Goal: Information Seeking & Learning: Learn about a topic

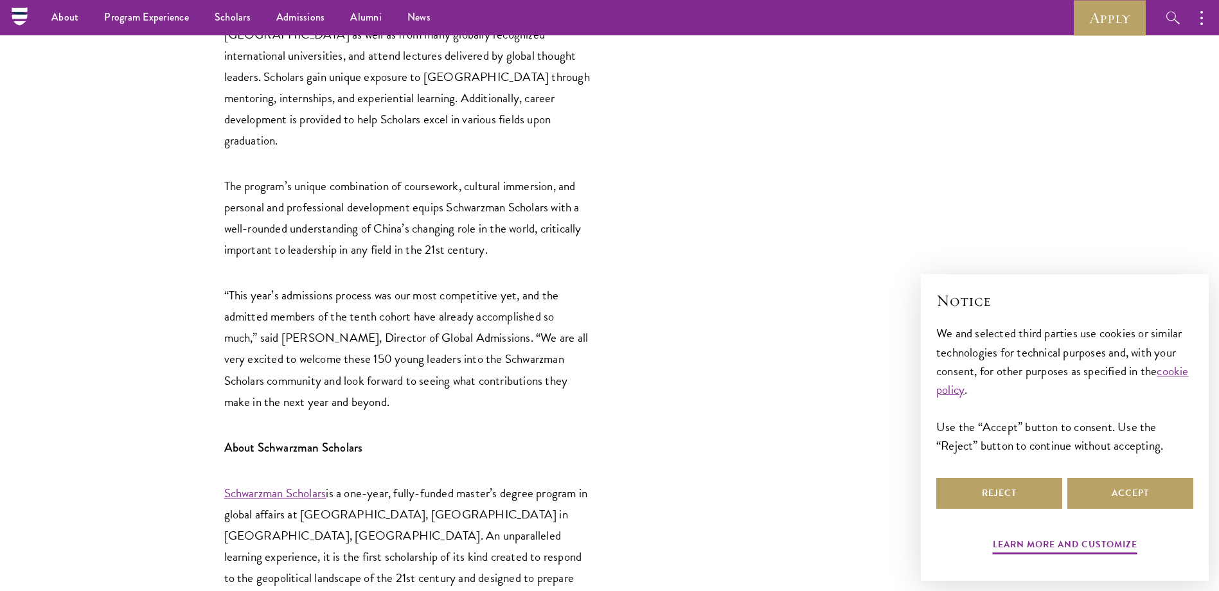
scroll to position [2643, 0]
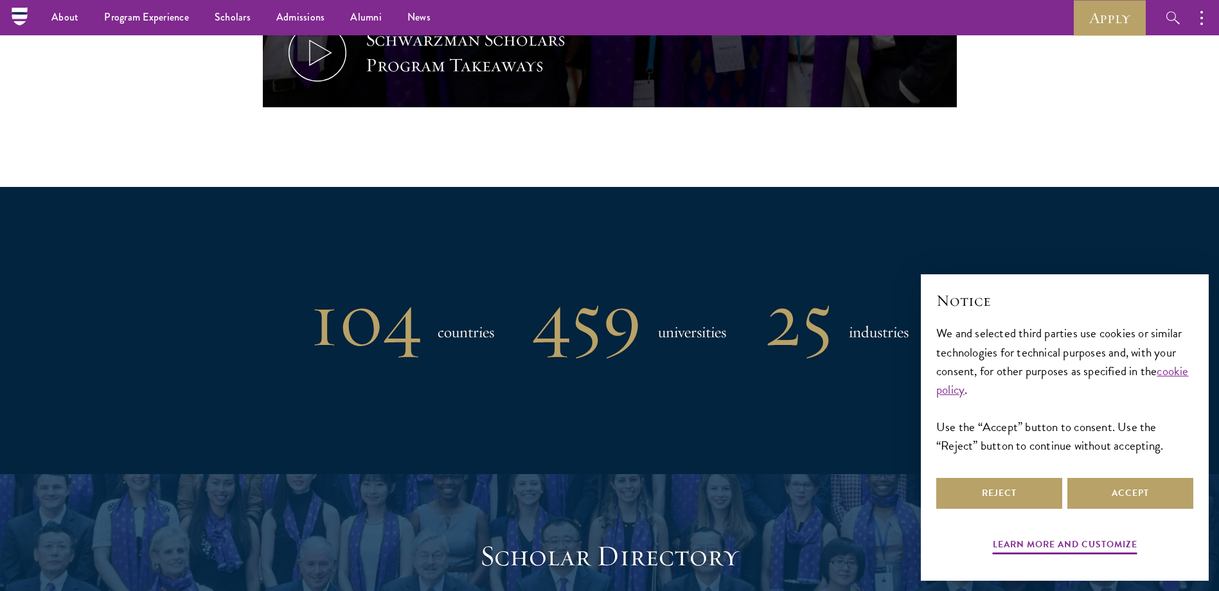
scroll to position [600, 0]
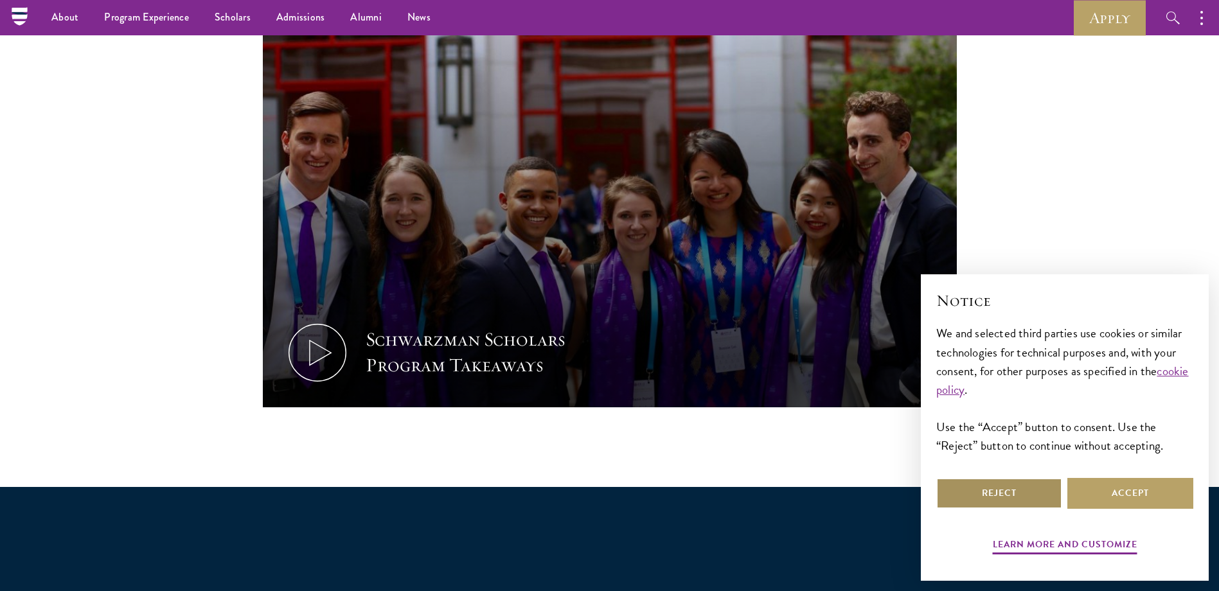
click at [967, 487] on button "Reject" at bounding box center [1000, 493] width 126 height 31
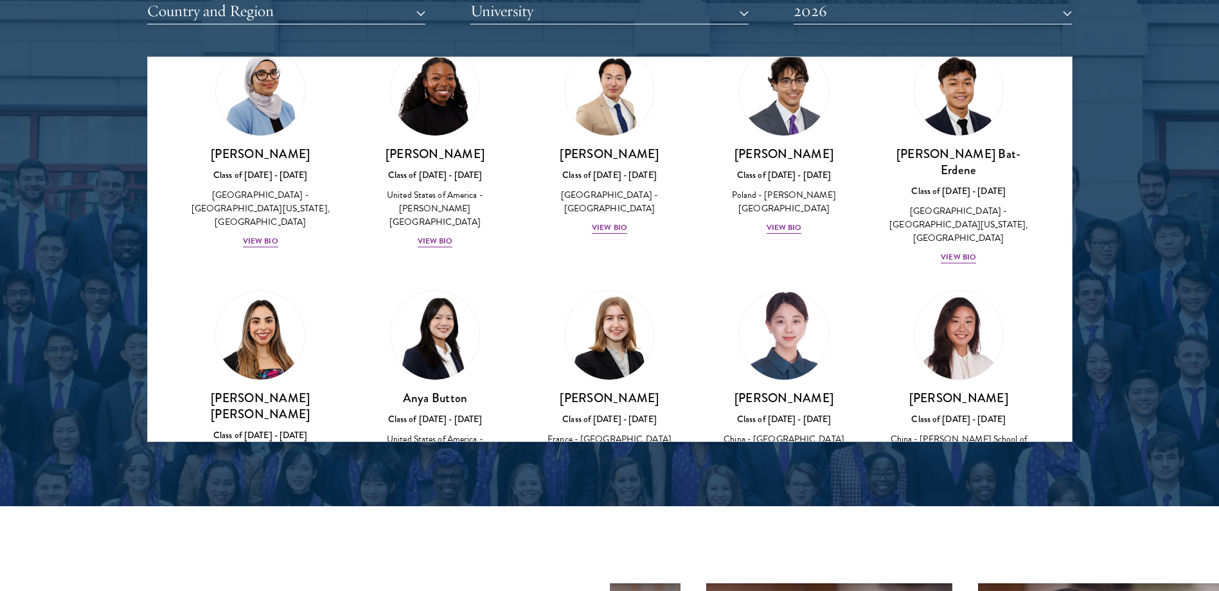
scroll to position [900, 0]
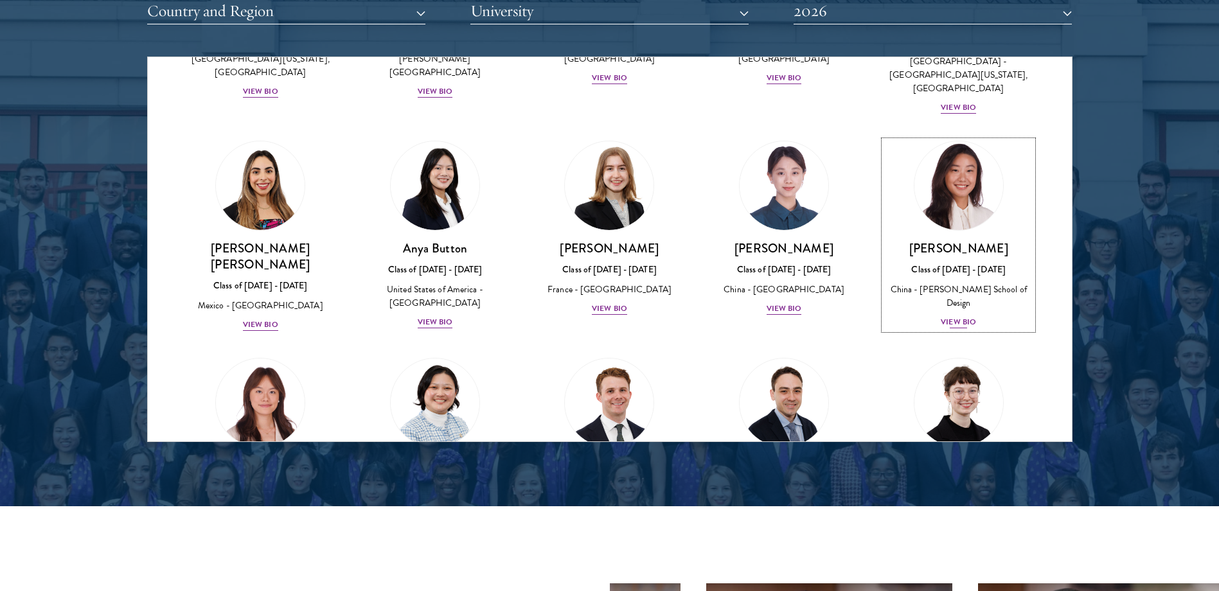
click at [948, 316] on div "View Bio" at bounding box center [958, 322] width 35 height 12
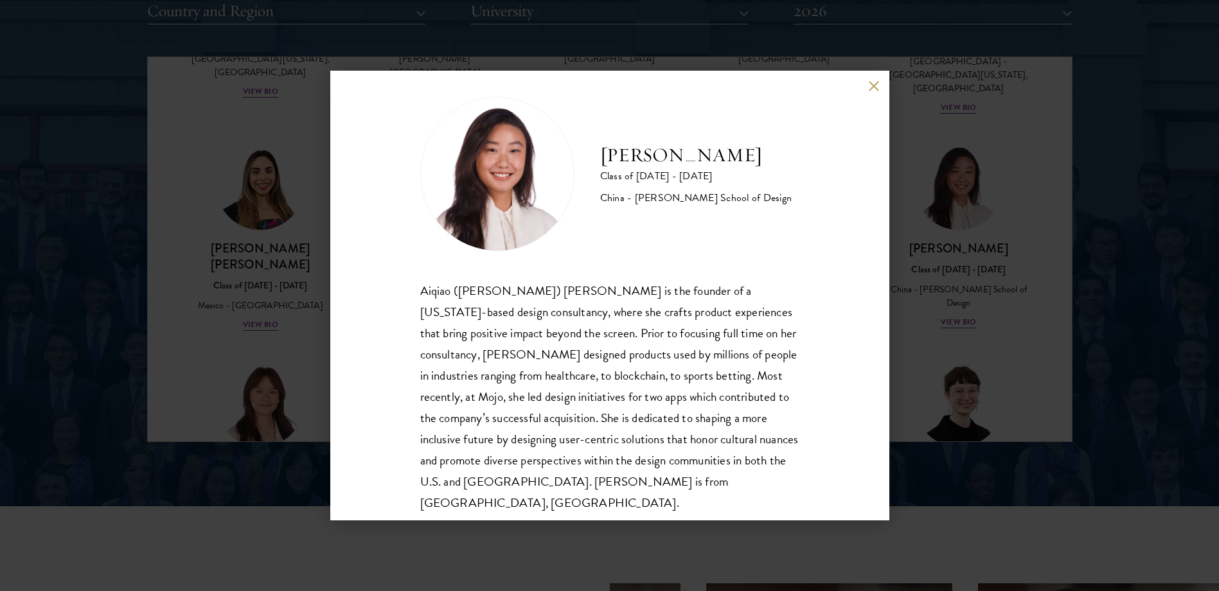
scroll to position [22, 0]
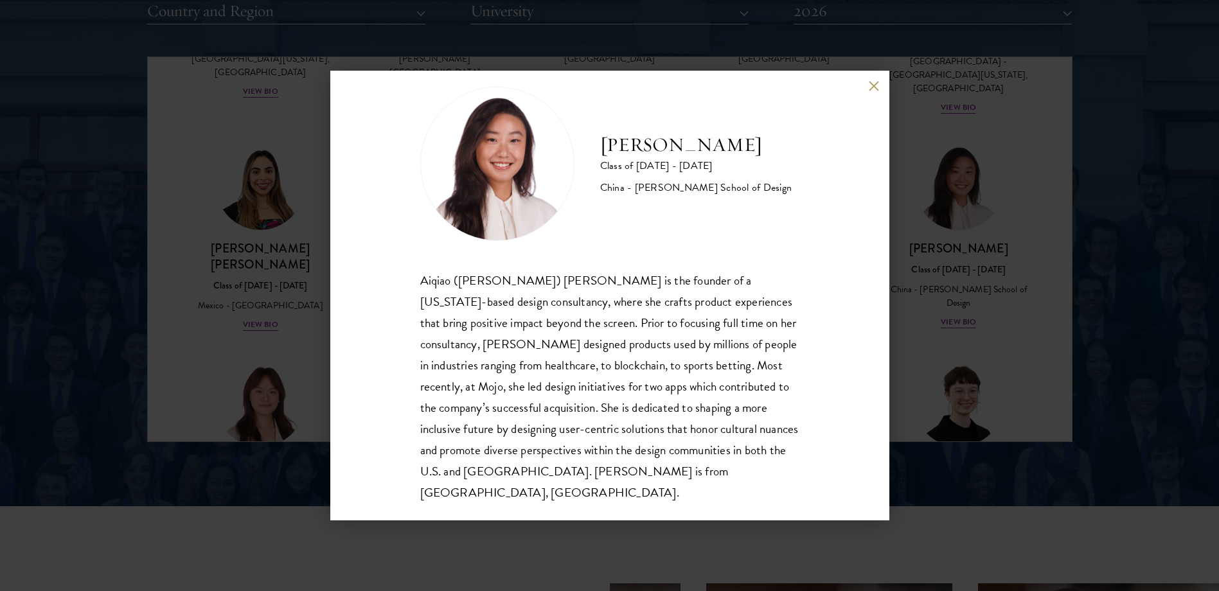
click at [1003, 229] on div "[PERSON_NAME] Class of [DATE] - [DATE] China - [PERSON_NAME] School of Design […" at bounding box center [609, 295] width 1219 height 591
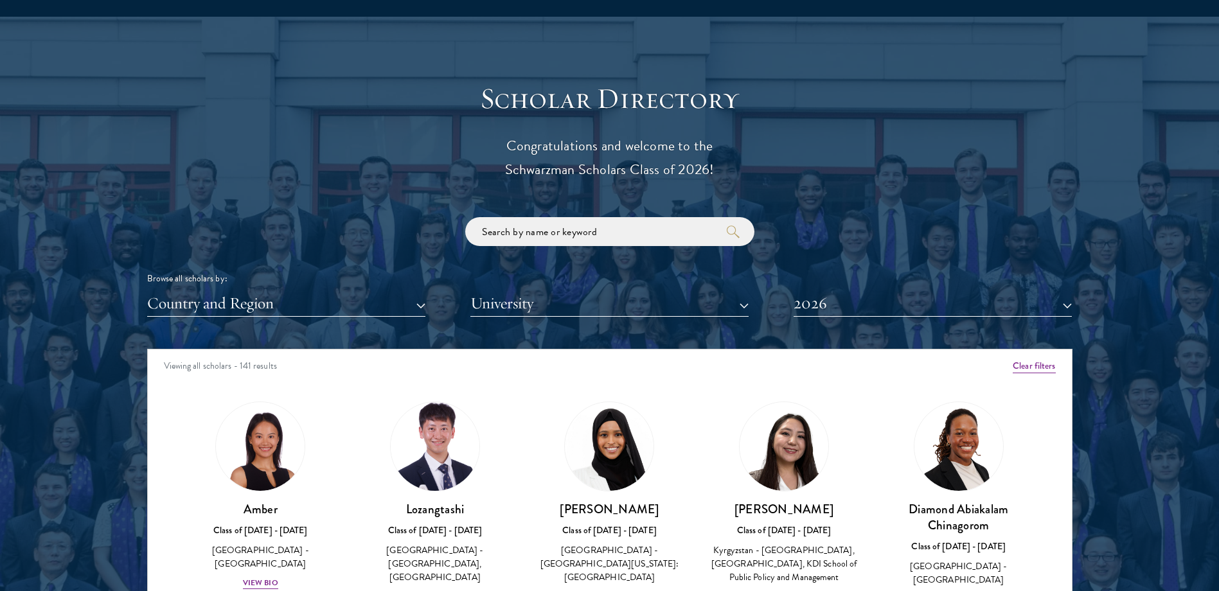
scroll to position [1650, 0]
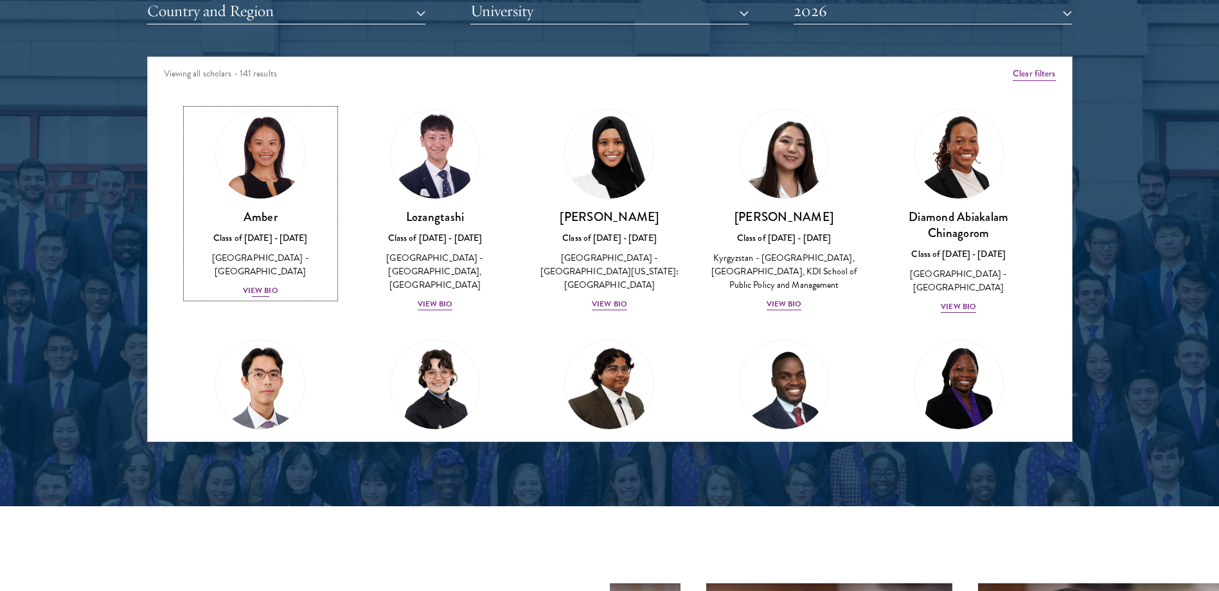
click at [271, 285] on div "View Bio" at bounding box center [260, 291] width 35 height 12
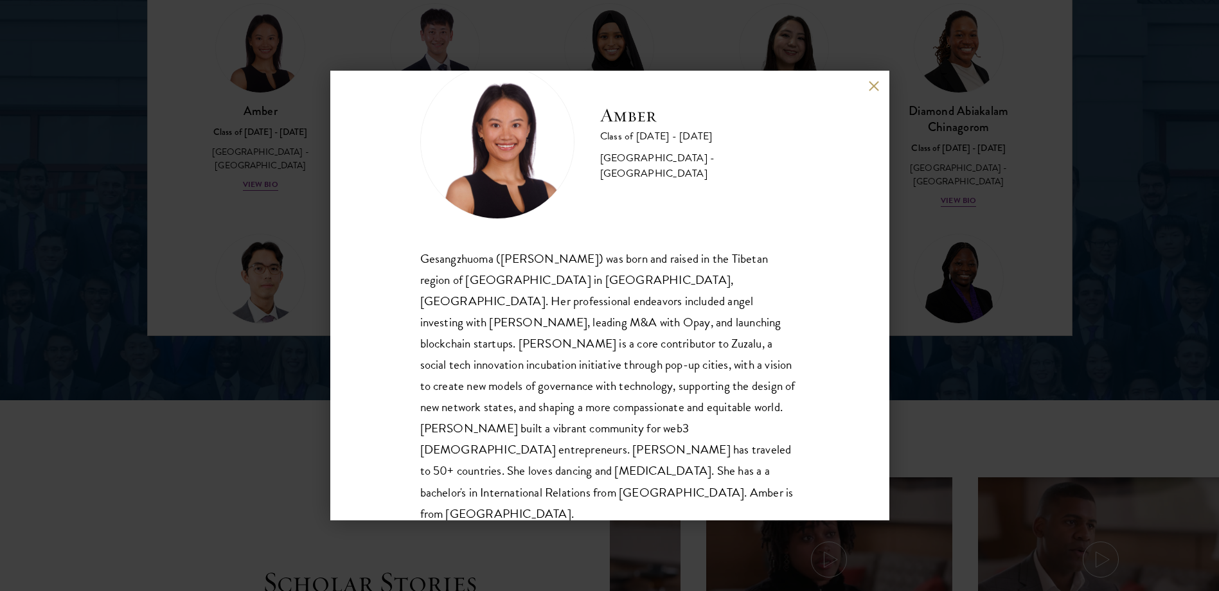
scroll to position [1800, 0]
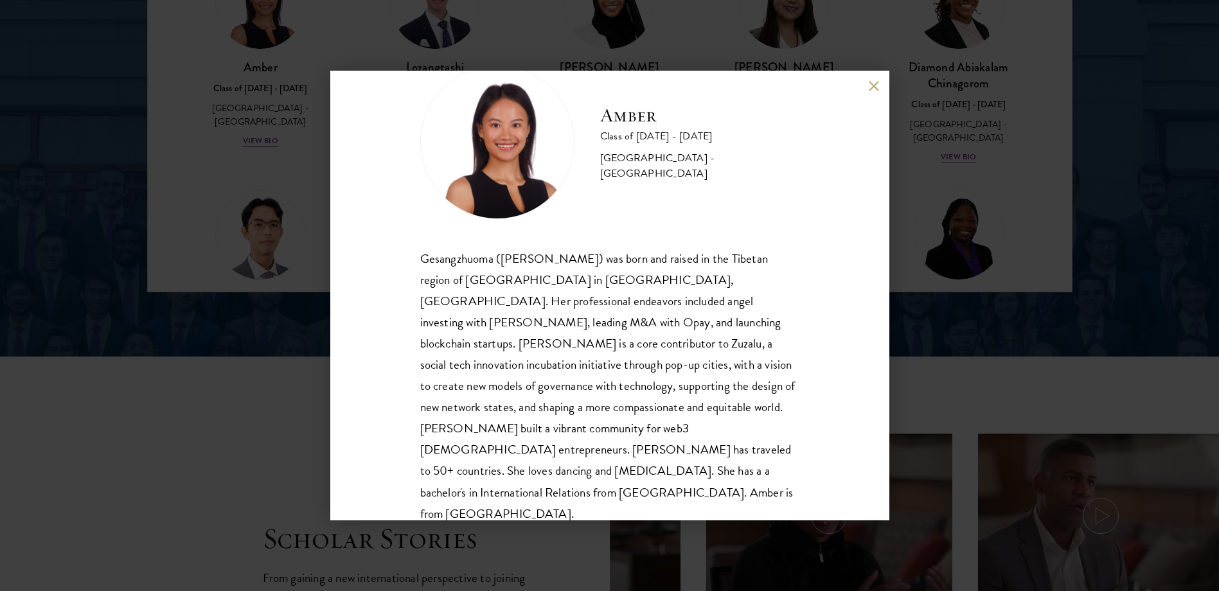
click at [876, 86] on button at bounding box center [874, 85] width 11 height 11
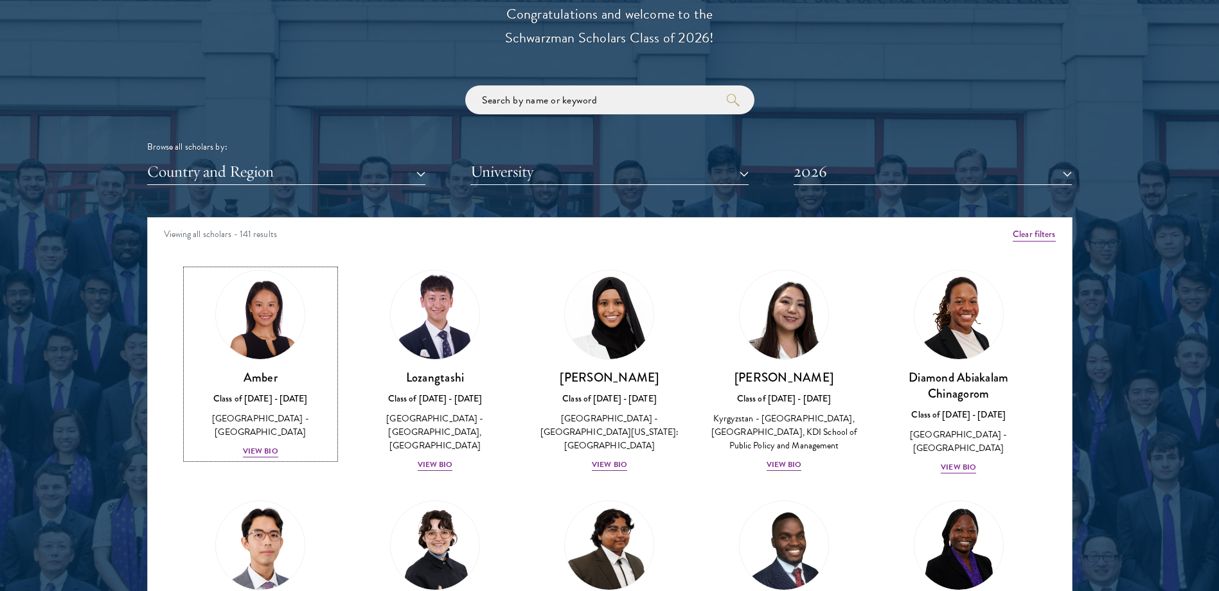
scroll to position [1610, 0]
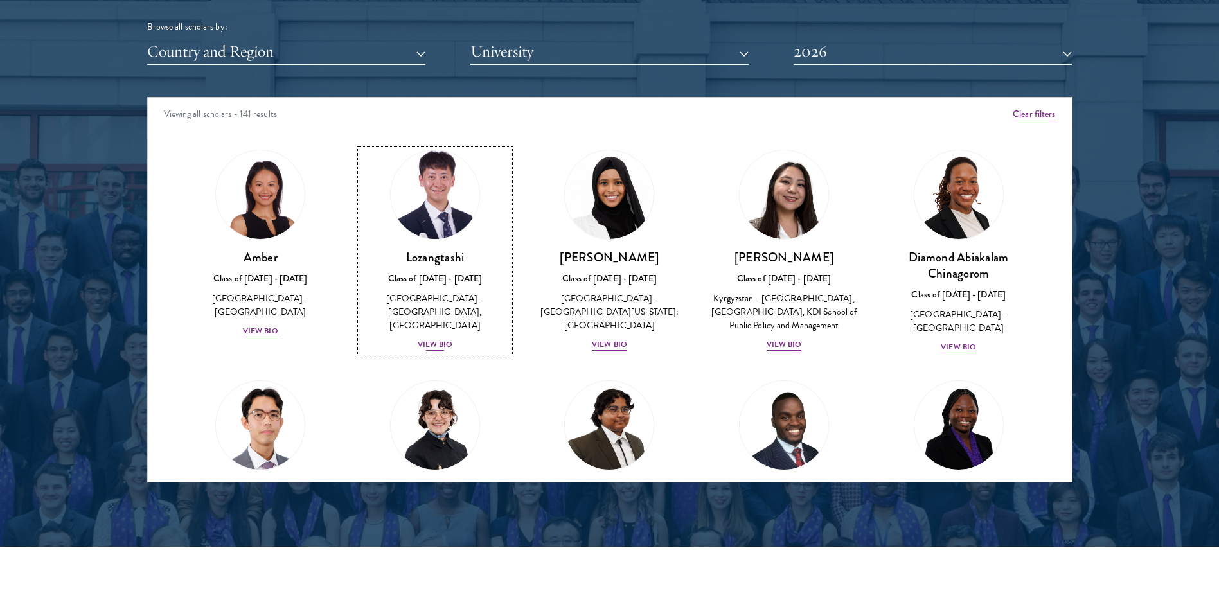
click at [437, 339] on div "View Bio" at bounding box center [435, 345] width 35 height 12
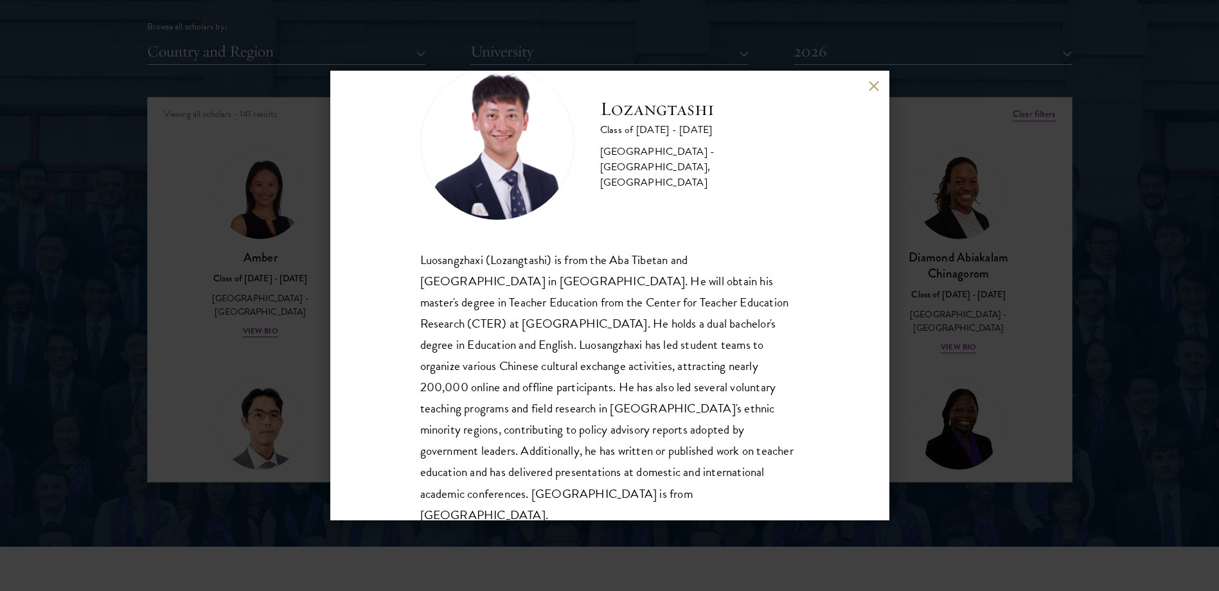
scroll to position [66, 0]
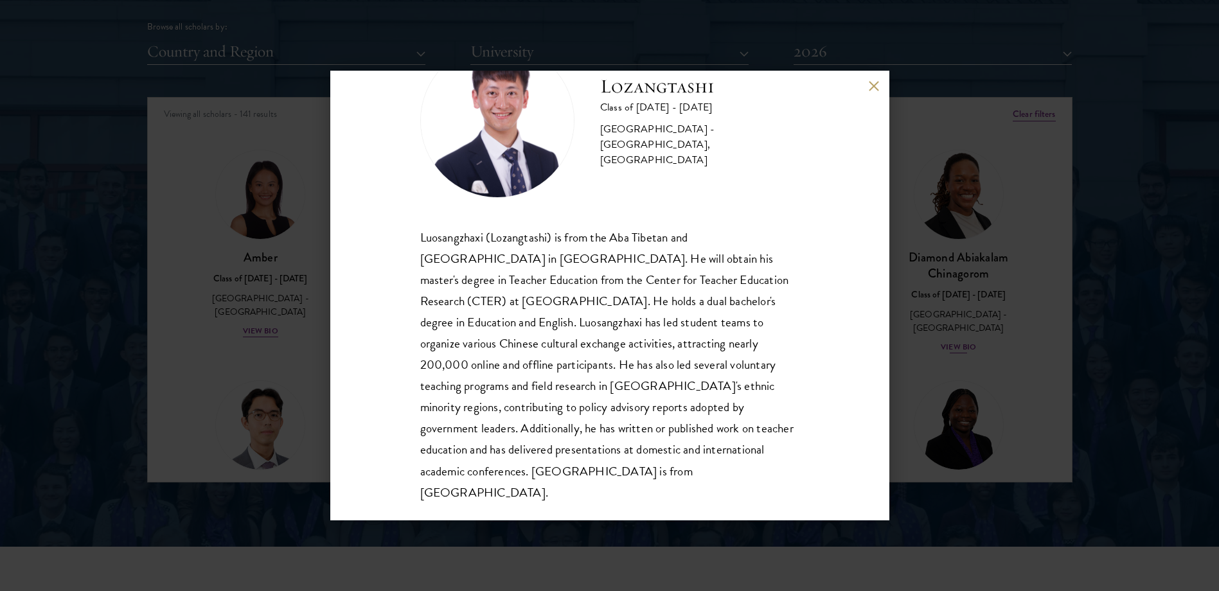
drag, startPoint x: 929, startPoint y: 366, endPoint x: 880, endPoint y: 279, distance: 100.1
click at [929, 366] on div "Lozangtashi Class of [DATE] - [DATE] [GEOGRAPHIC_DATA] - [GEOGRAPHIC_DATA], [GE…" at bounding box center [609, 295] width 1219 height 591
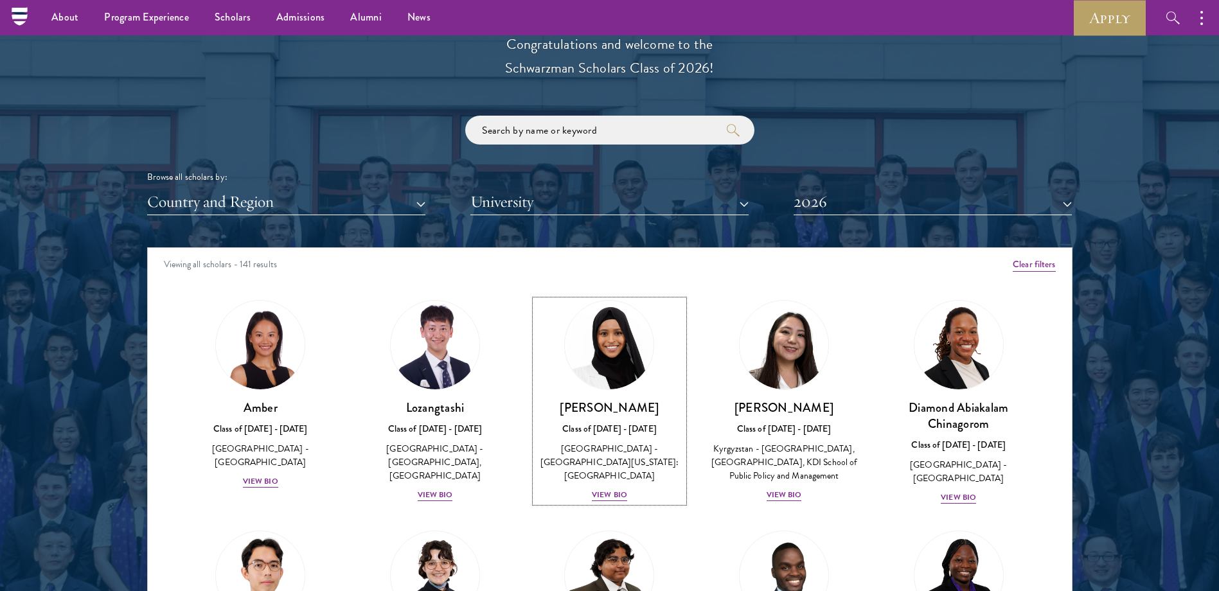
click at [607, 489] on div "View Bio" at bounding box center [609, 495] width 35 height 12
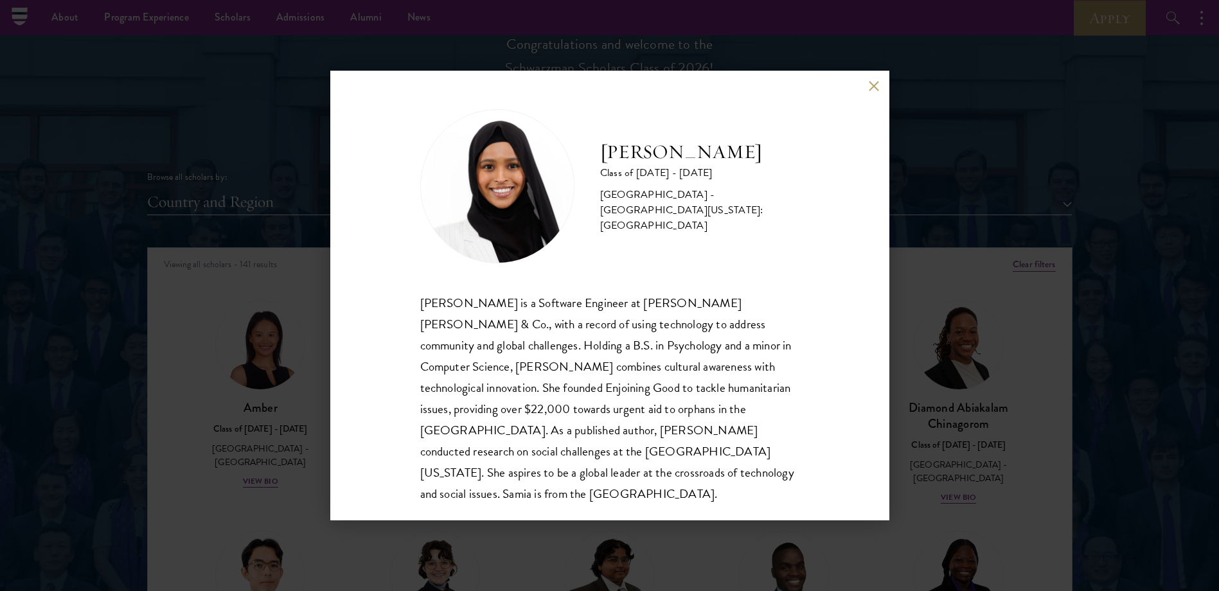
click at [991, 345] on div "[PERSON_NAME] Class of [DATE] - [DATE] [GEOGRAPHIC_DATA] - [GEOGRAPHIC_DATA][US…" at bounding box center [609, 295] width 1219 height 591
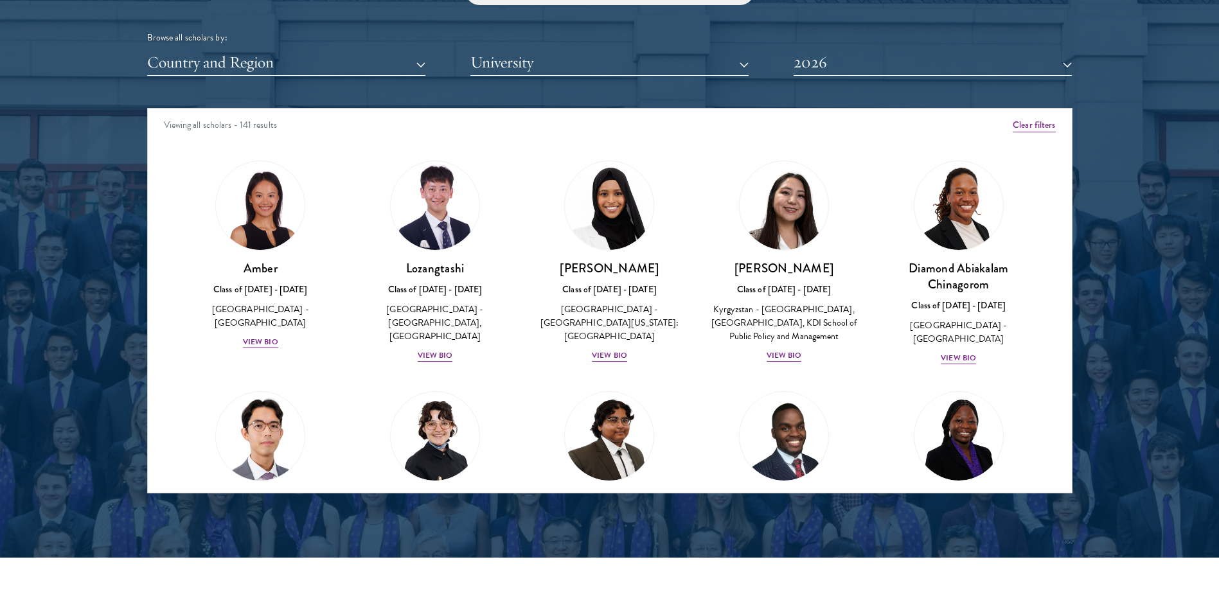
scroll to position [1759, 0]
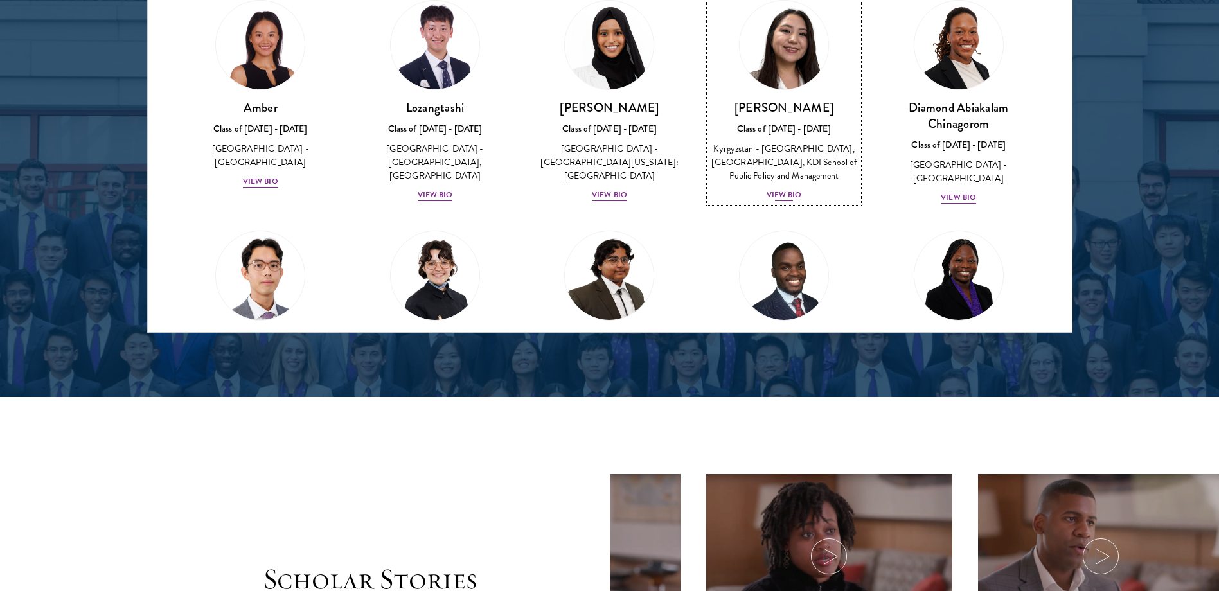
click at [796, 202] on div "Nurzada Abdivalieva Class of [DATE] - [DATE] [GEOGRAPHIC_DATA] - [GEOGRAPHIC_DA…" at bounding box center [784, 151] width 149 height 103
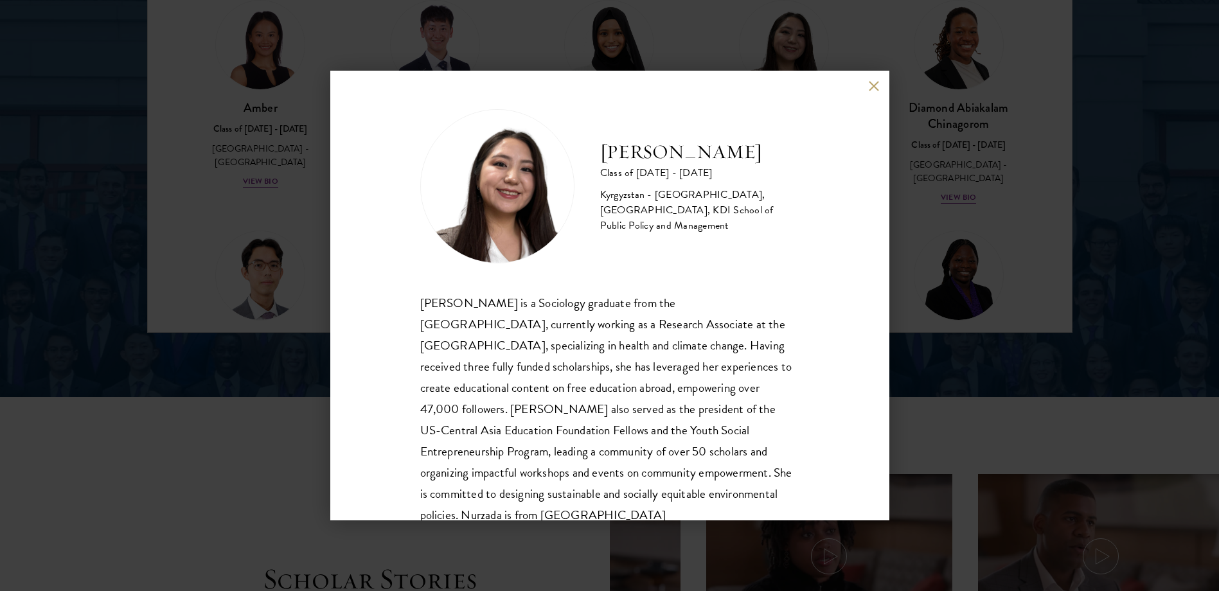
scroll to position [44, 0]
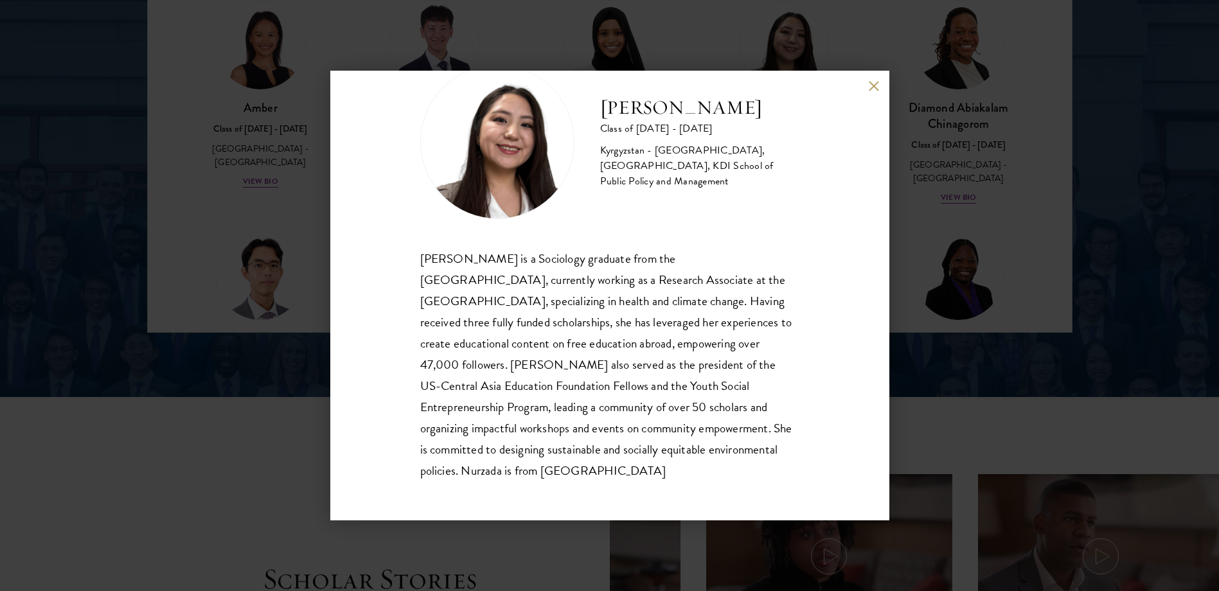
click at [1023, 375] on div "Nurzada Abdivalieva Class of [DATE] - [DATE] [GEOGRAPHIC_DATA] - [GEOGRAPHIC_DA…" at bounding box center [609, 295] width 1219 height 591
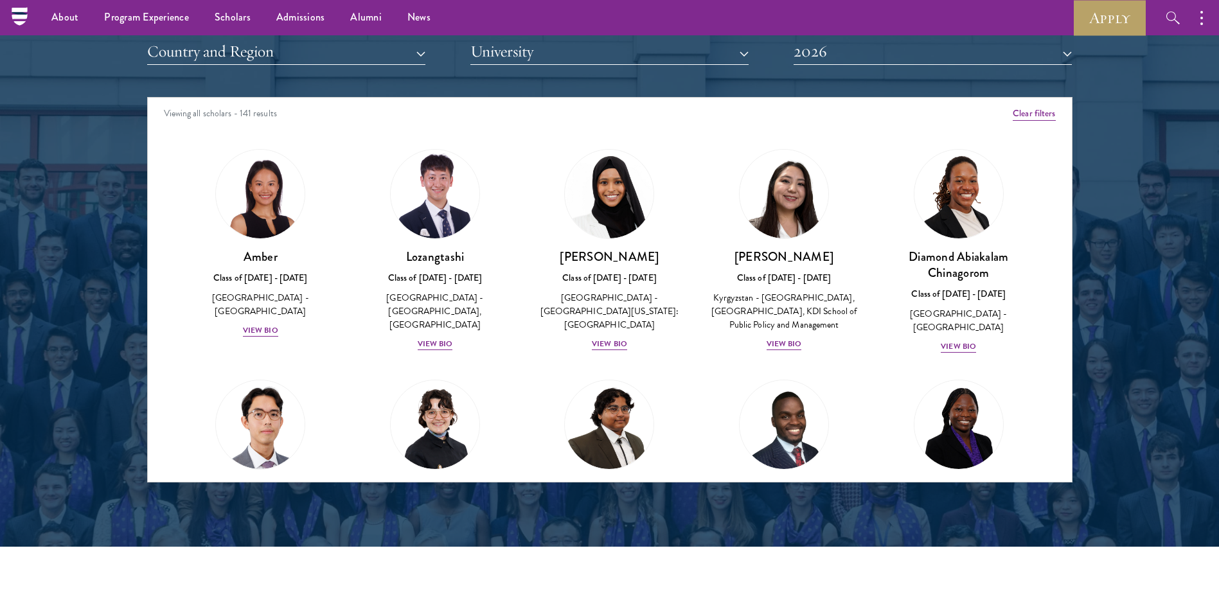
scroll to position [0, 0]
click at [956, 341] on div "View Bio" at bounding box center [958, 347] width 35 height 12
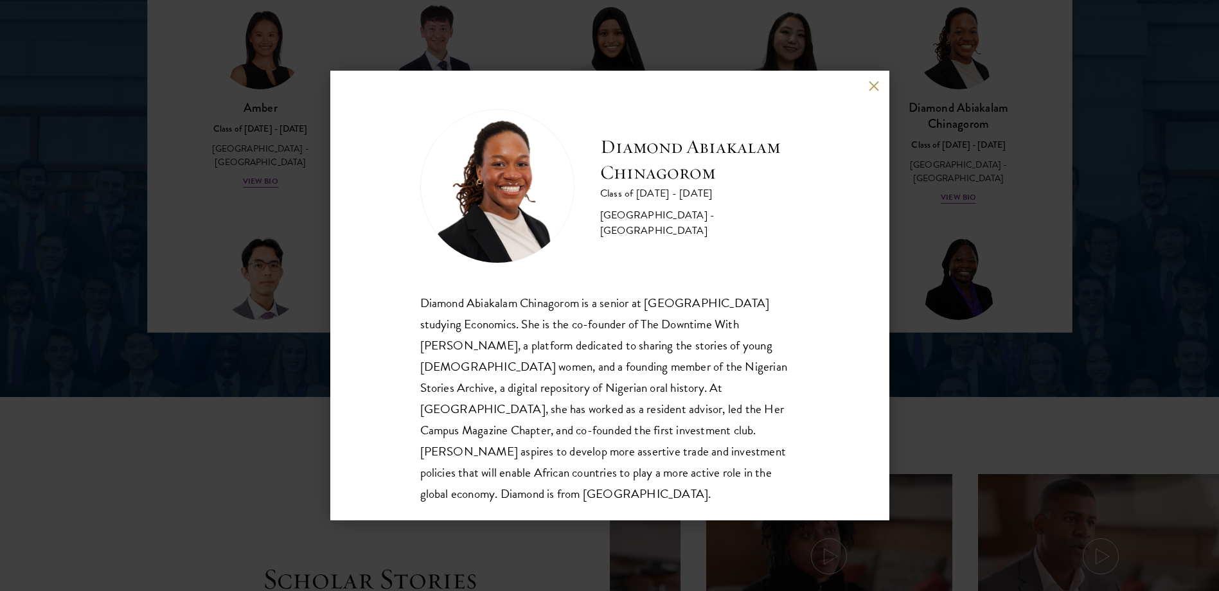
click at [1134, 312] on div "Diamond Abiakalam [GEOGRAPHIC_DATA] Class of [DATE] - [DATE] [GEOGRAPHIC_DATA] …" at bounding box center [609, 295] width 1219 height 591
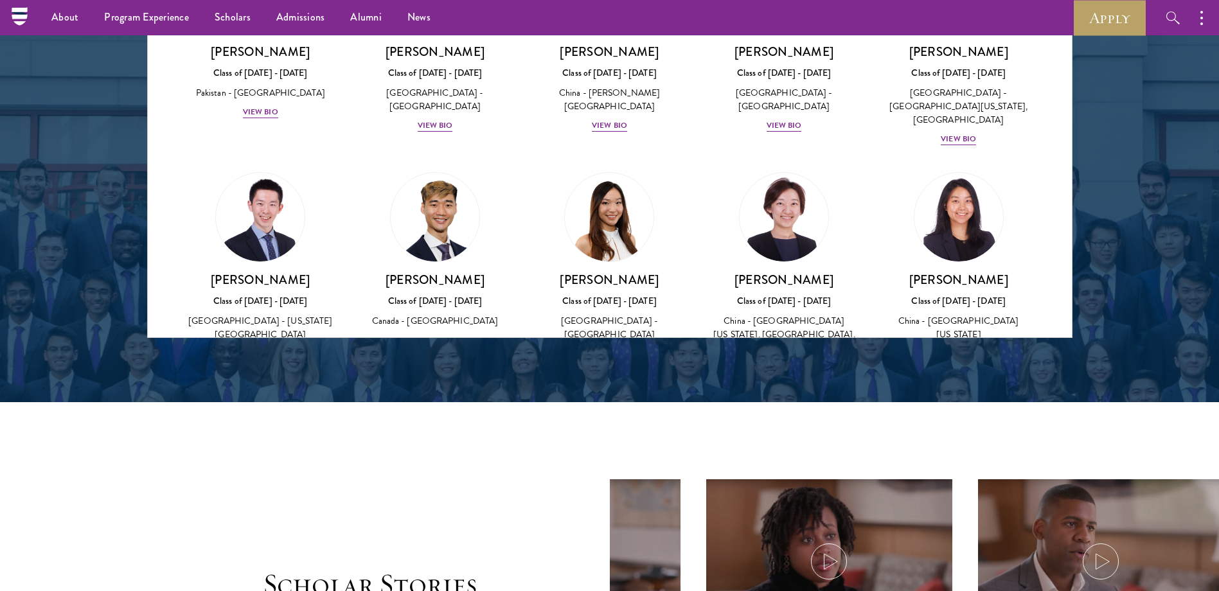
scroll to position [1610, 0]
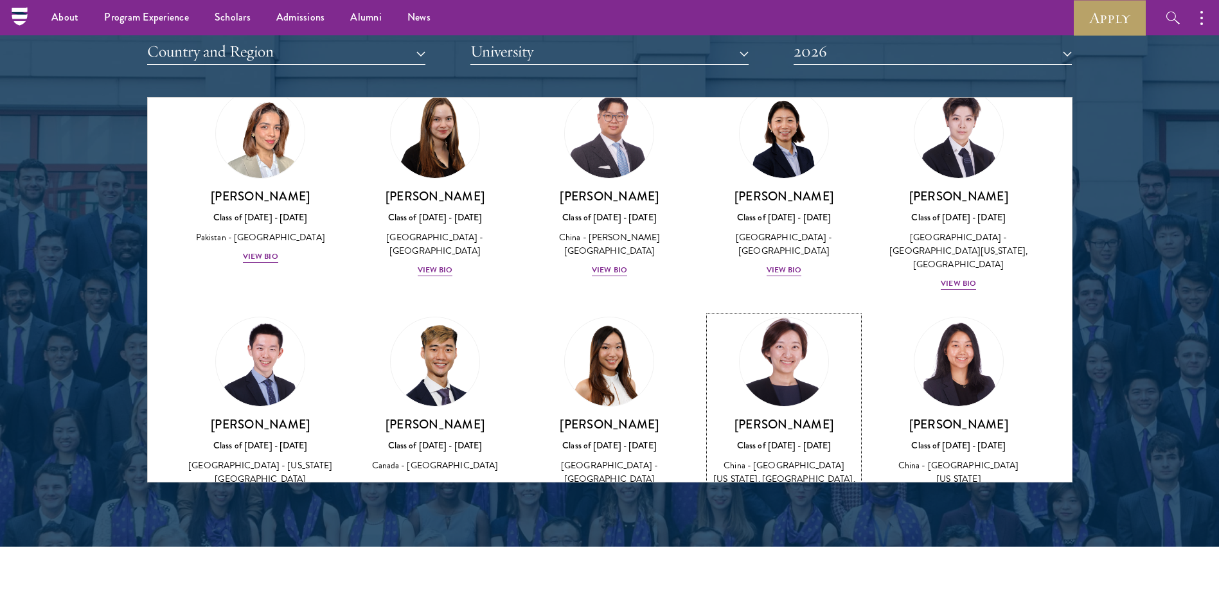
click at [784, 506] on div "View Bio" at bounding box center [784, 512] width 35 height 12
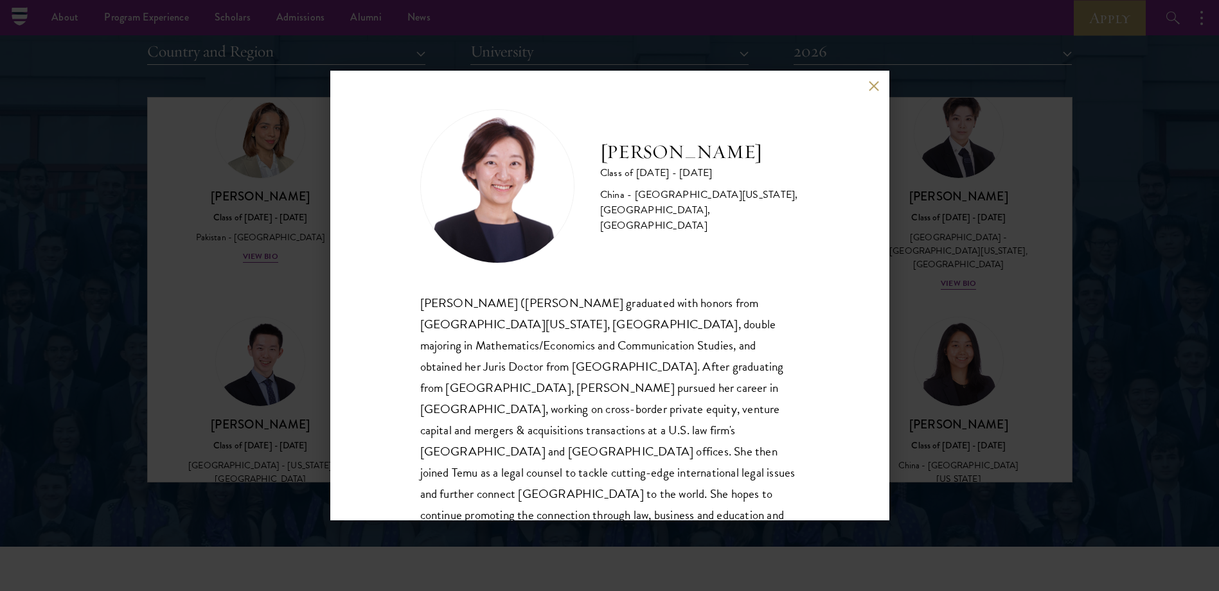
click at [870, 89] on button at bounding box center [874, 85] width 11 height 11
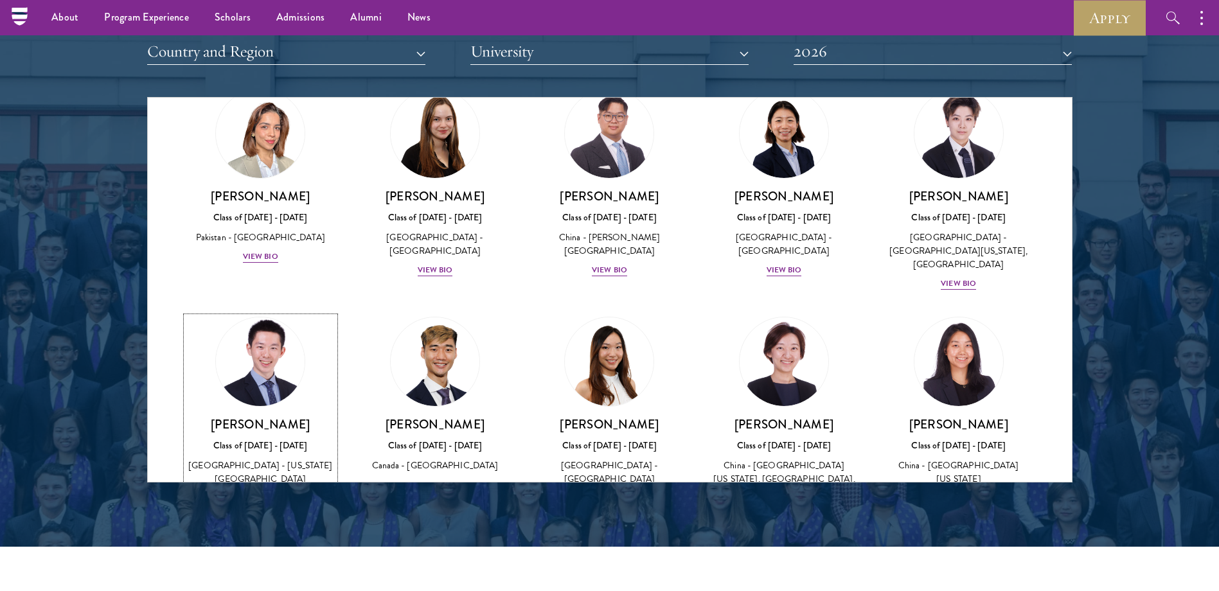
click at [244, 492] on div "View Bio" at bounding box center [260, 498] width 35 height 12
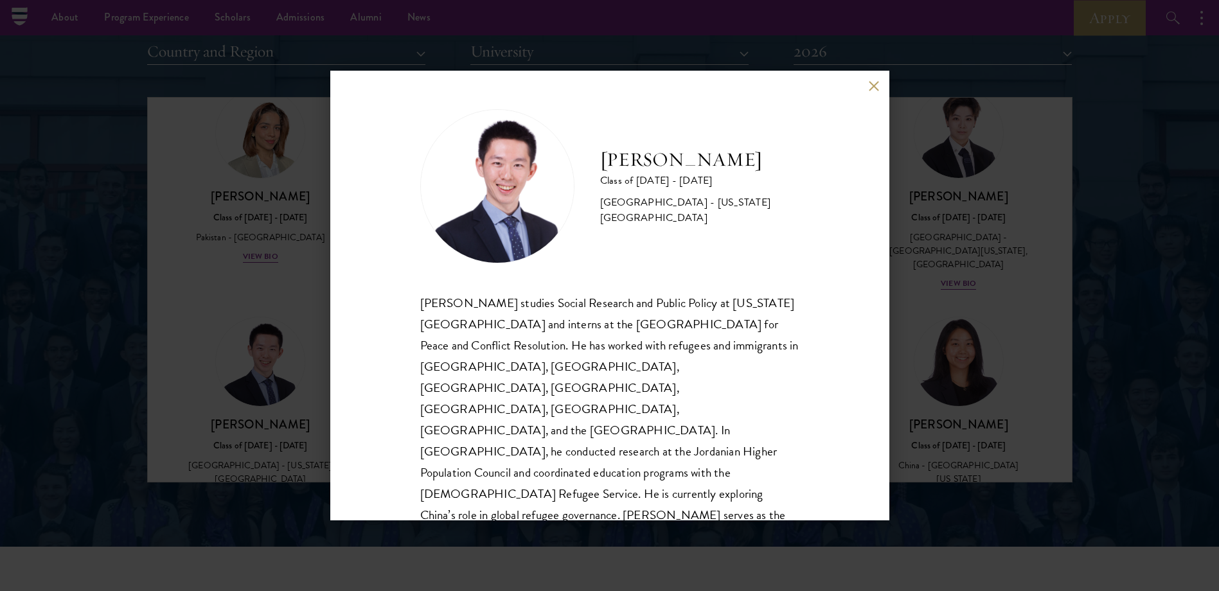
drag, startPoint x: 935, startPoint y: 294, endPoint x: 928, endPoint y: 209, distance: 85.8
click at [935, 294] on div "[PERSON_NAME] Class of [DATE] - [DATE] [GEOGRAPHIC_DATA] - [US_STATE][GEOGRAPHI…" at bounding box center [609, 295] width 1219 height 591
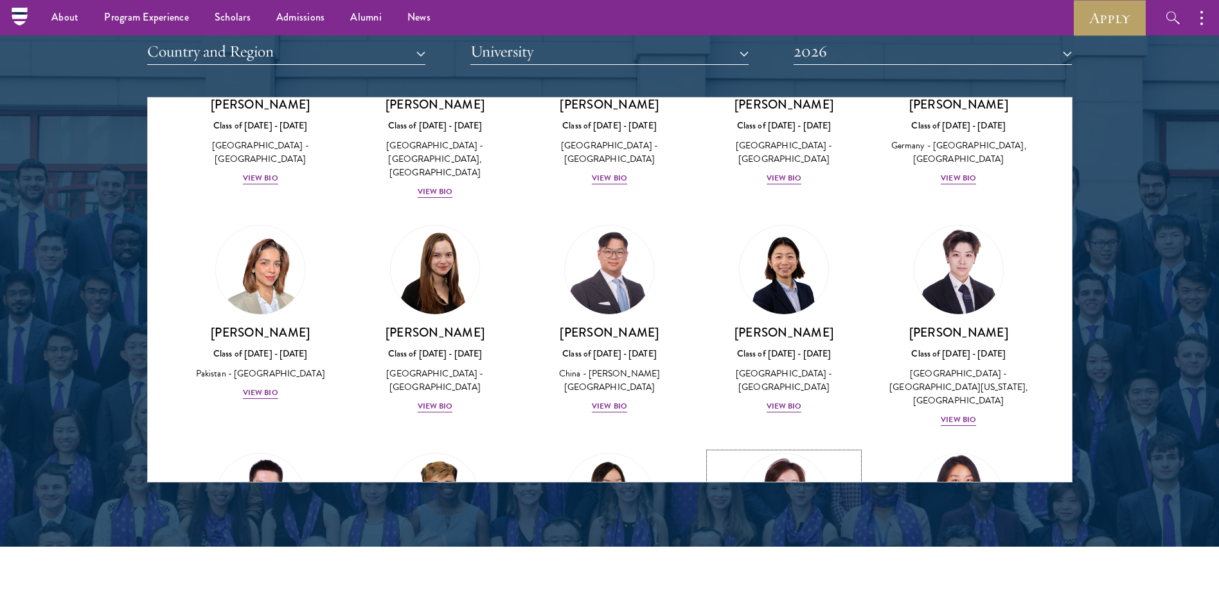
scroll to position [2915, 0]
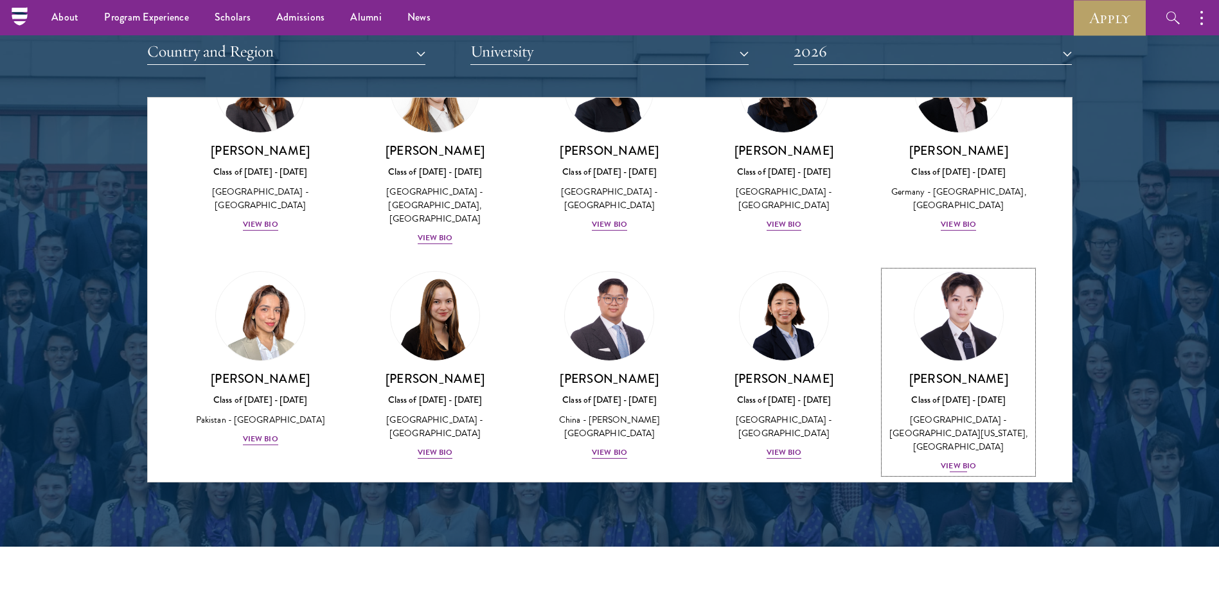
click at [953, 460] on div "View Bio" at bounding box center [958, 466] width 35 height 12
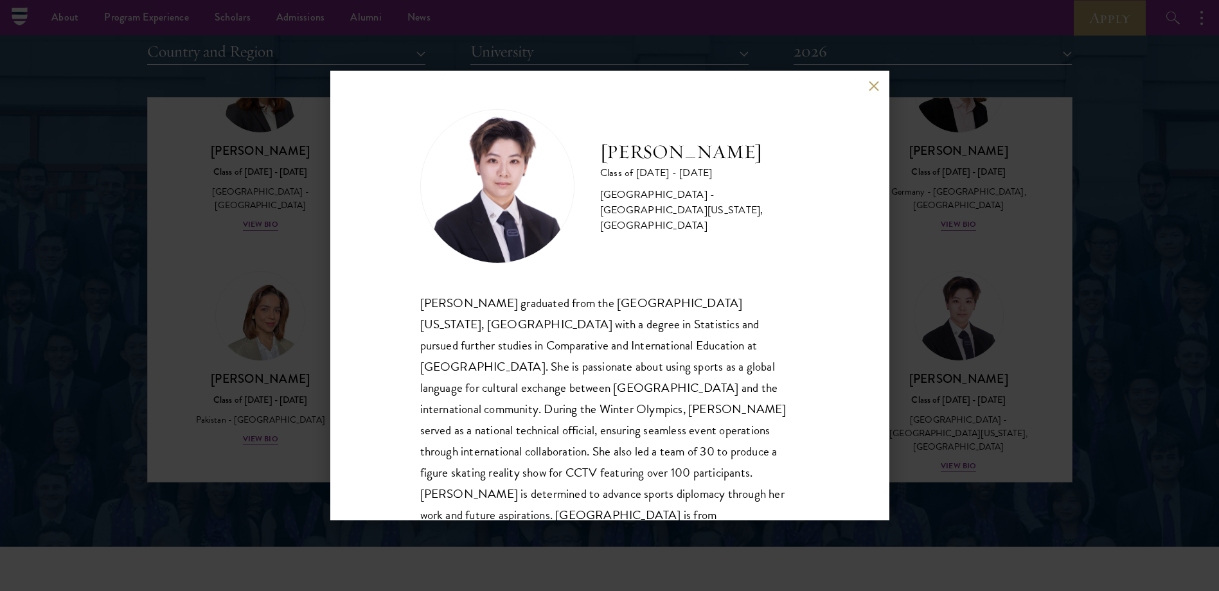
click at [873, 84] on button at bounding box center [874, 85] width 11 height 11
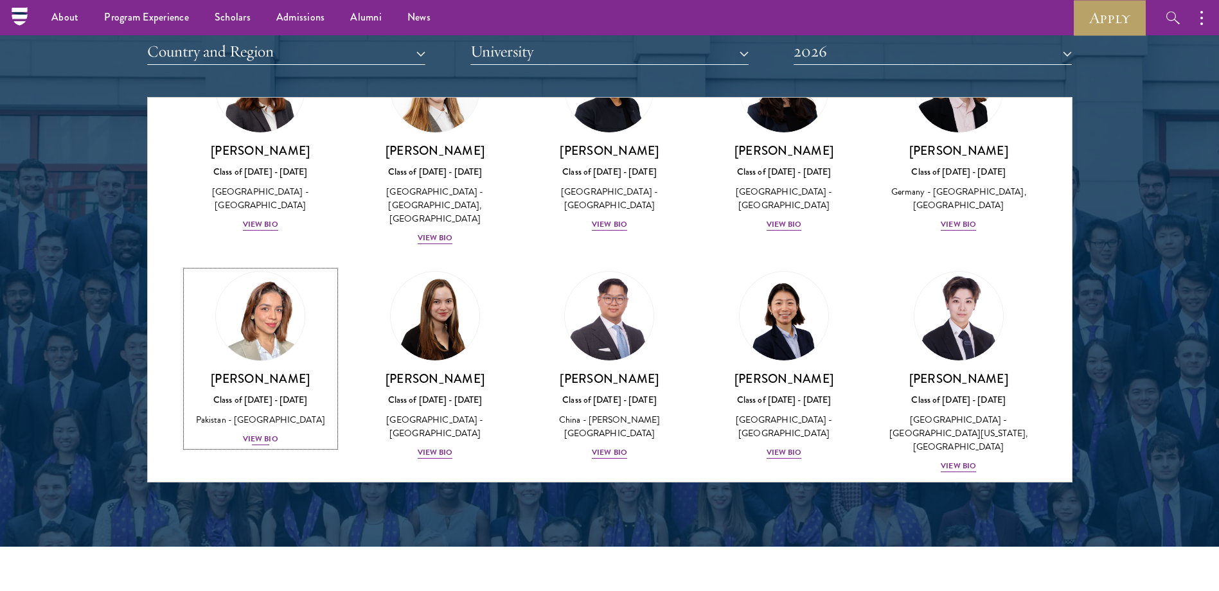
click at [254, 433] on div "View Bio" at bounding box center [260, 439] width 35 height 12
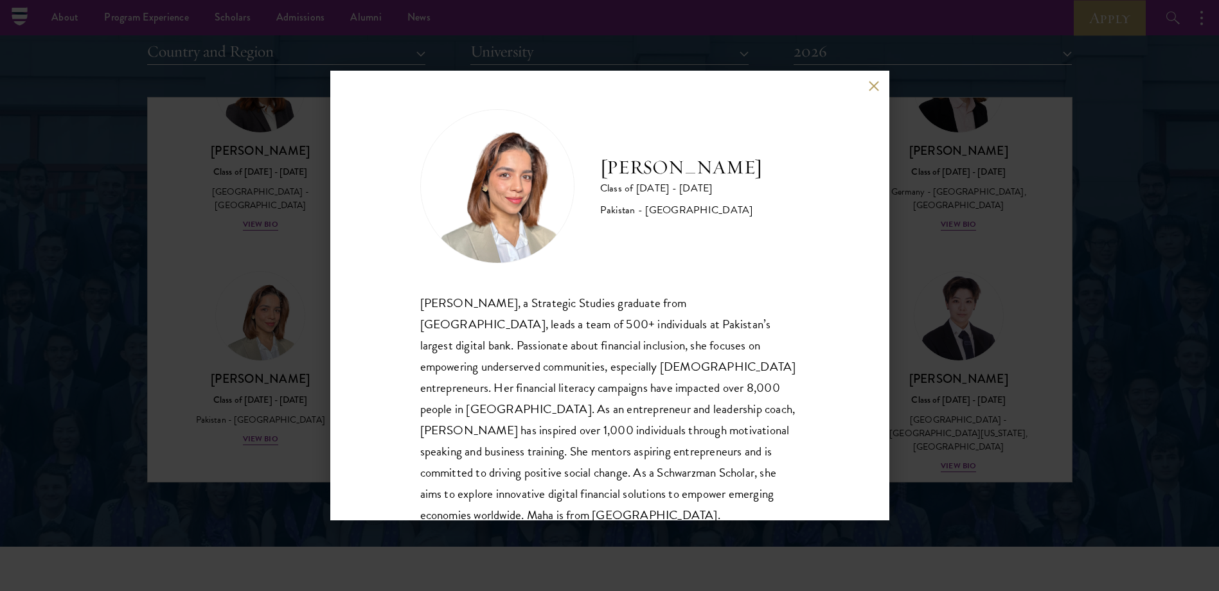
click at [873, 89] on button at bounding box center [874, 85] width 11 height 11
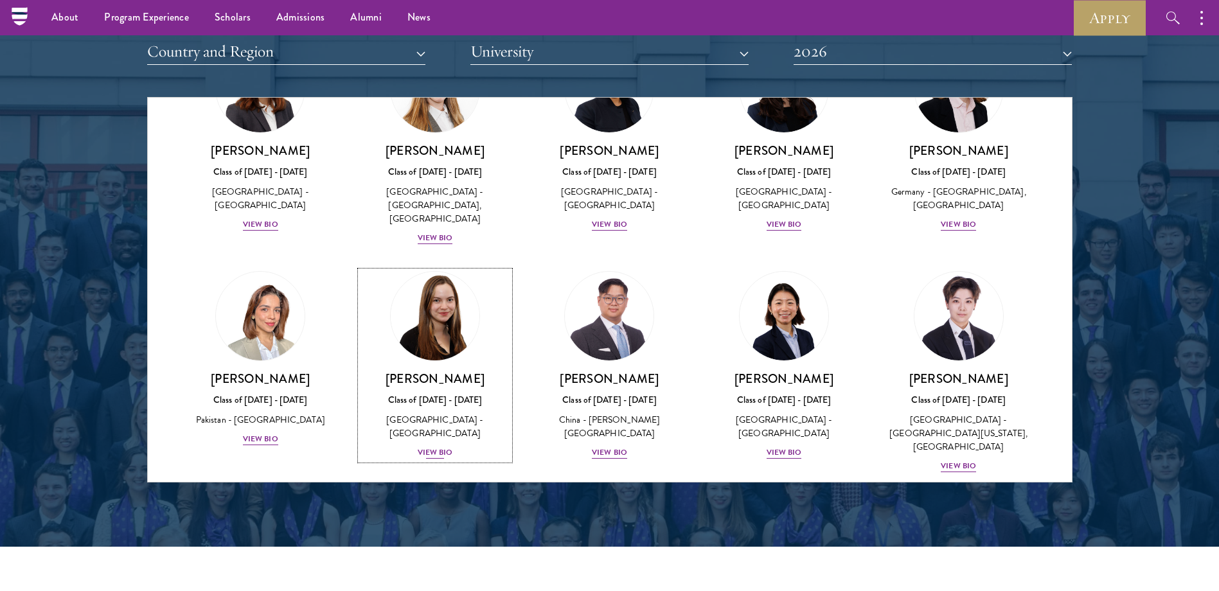
click at [442, 447] on div "View Bio" at bounding box center [435, 453] width 35 height 12
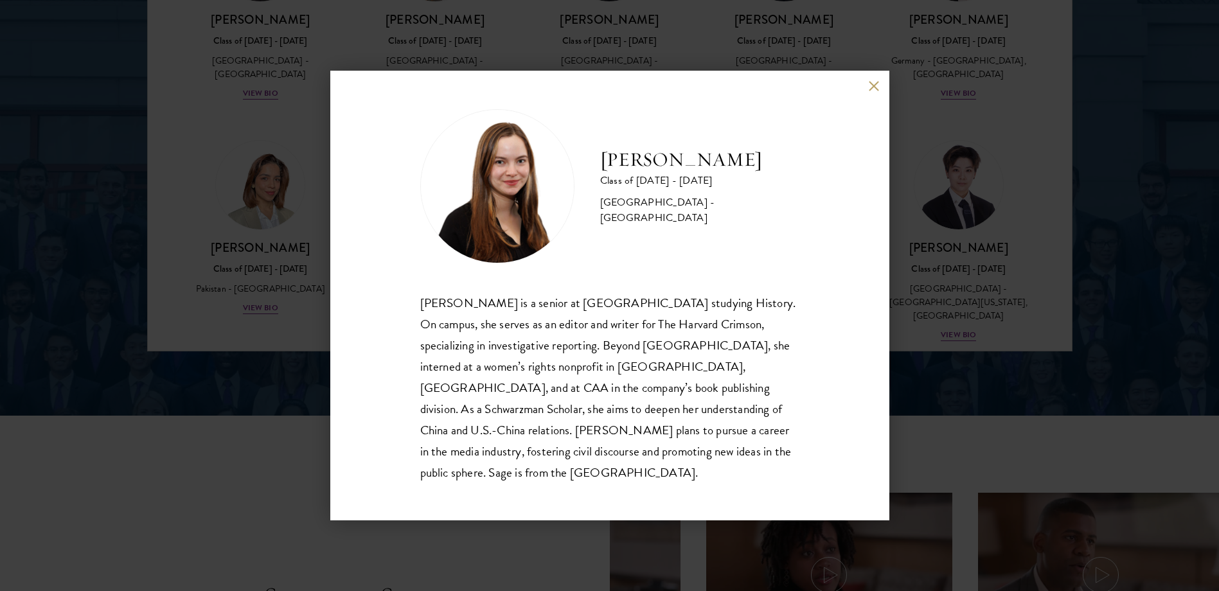
scroll to position [1759, 0]
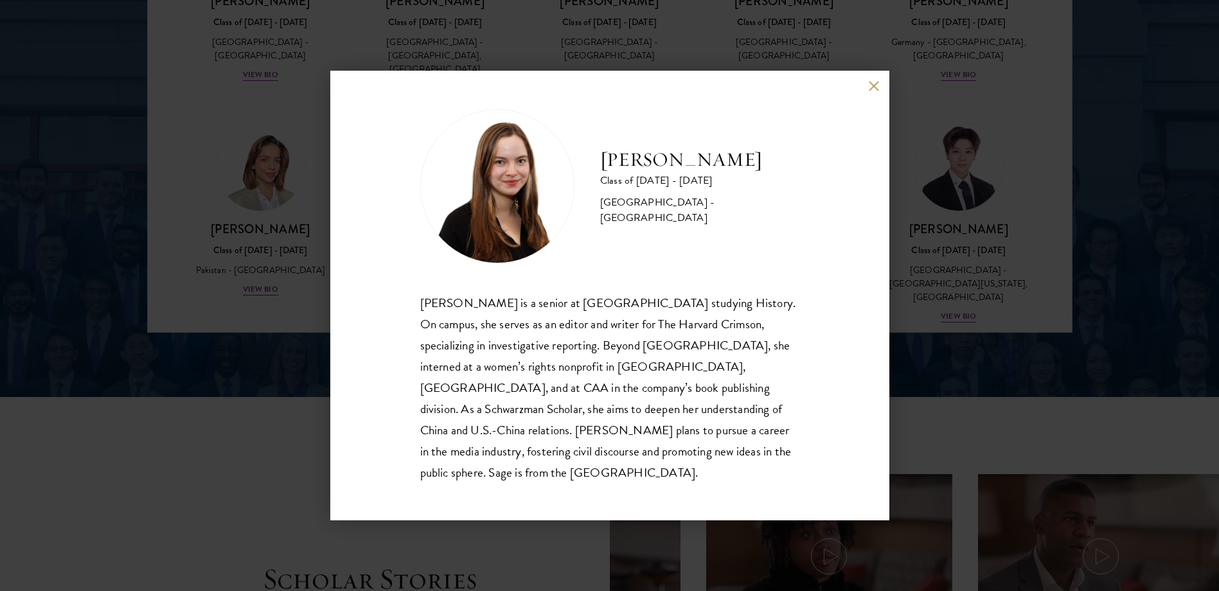
click at [880, 93] on div "[PERSON_NAME] Class of [DATE] - [DATE] [GEOGRAPHIC_DATA] - [GEOGRAPHIC_DATA] [P…" at bounding box center [609, 296] width 559 height 450
click at [873, 91] on button at bounding box center [874, 85] width 11 height 11
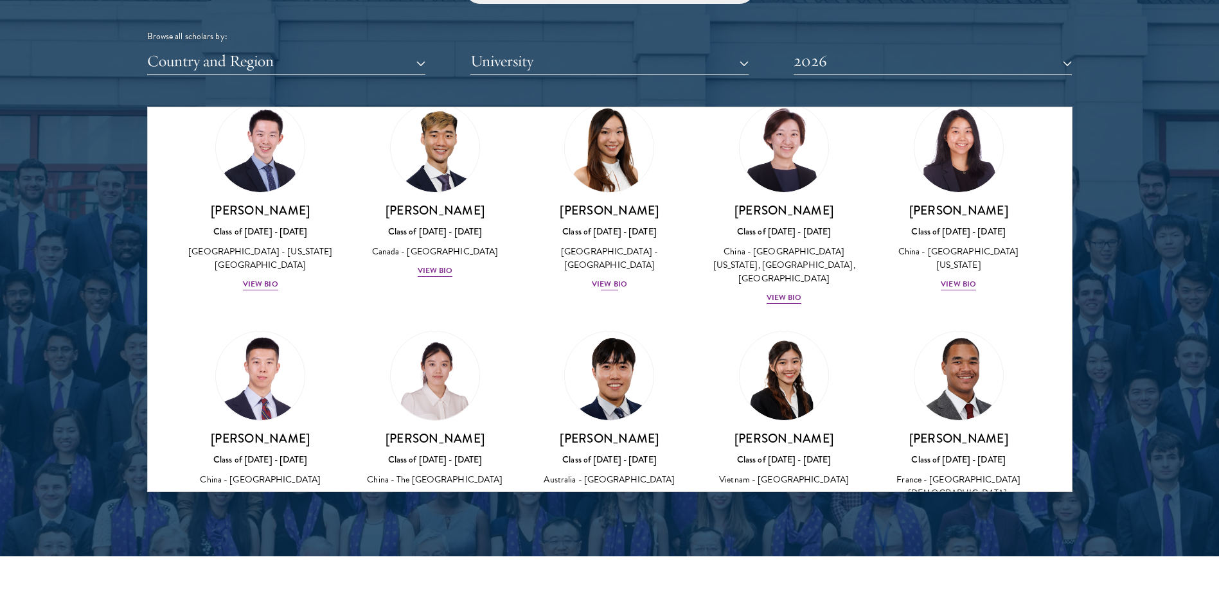
scroll to position [3365, 0]
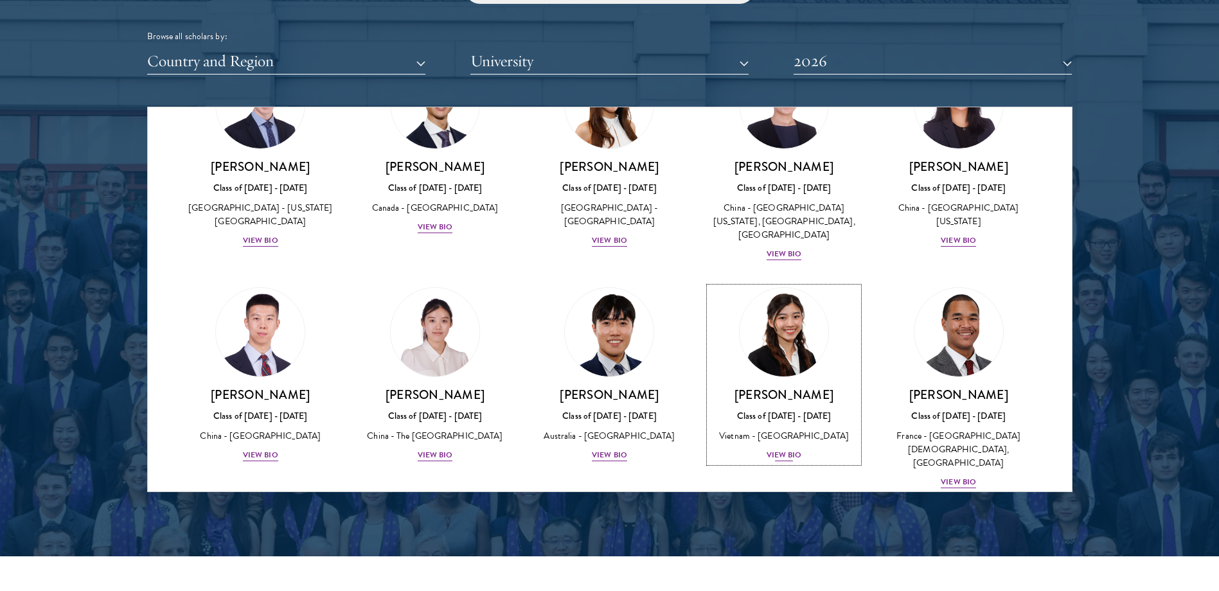
click at [775, 449] on div "View Bio" at bounding box center [784, 455] width 35 height 12
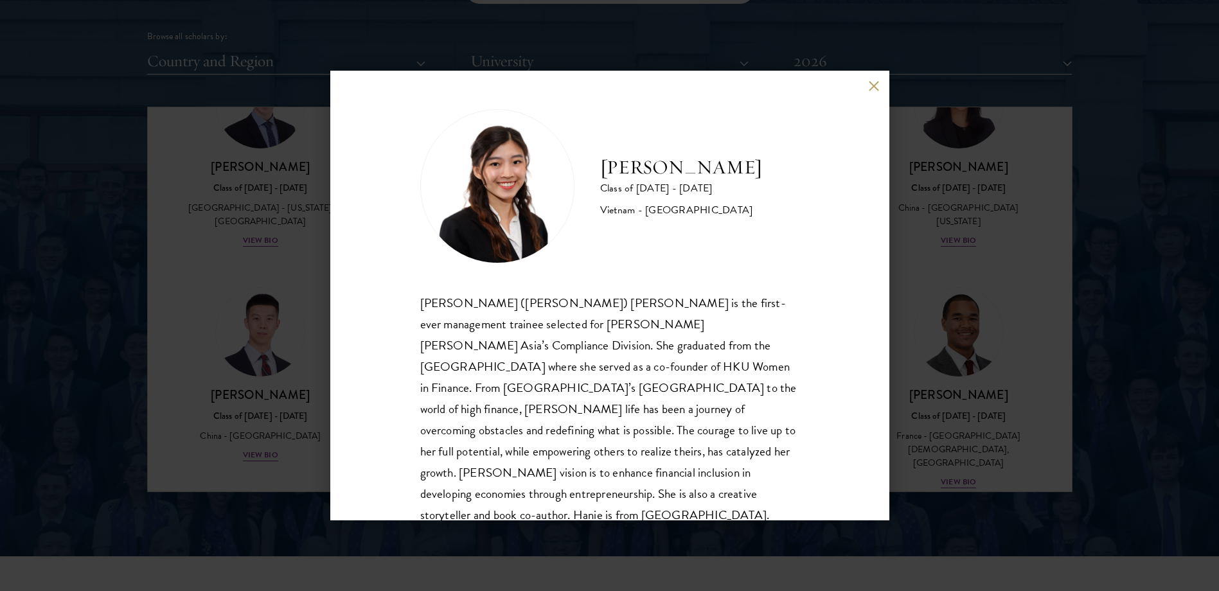
click at [1185, 280] on div "[PERSON_NAME] Class of [DATE] - [DATE] [GEOGRAPHIC_DATA] - [GEOGRAPHIC_DATA] [P…" at bounding box center [609, 295] width 1219 height 591
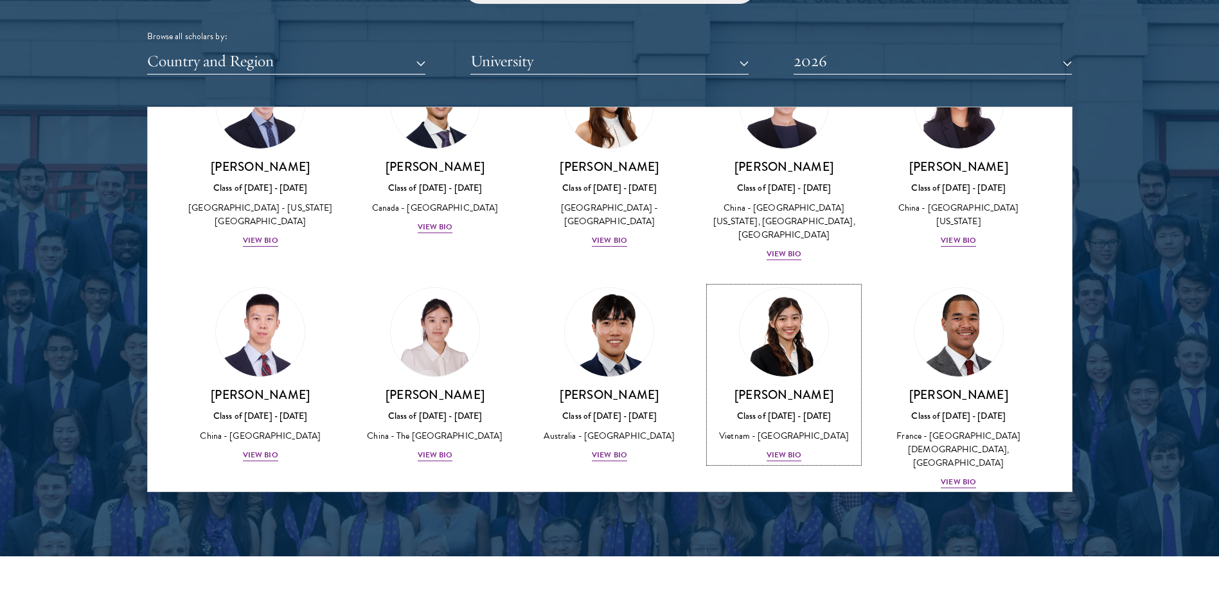
scroll to position [3279, 0]
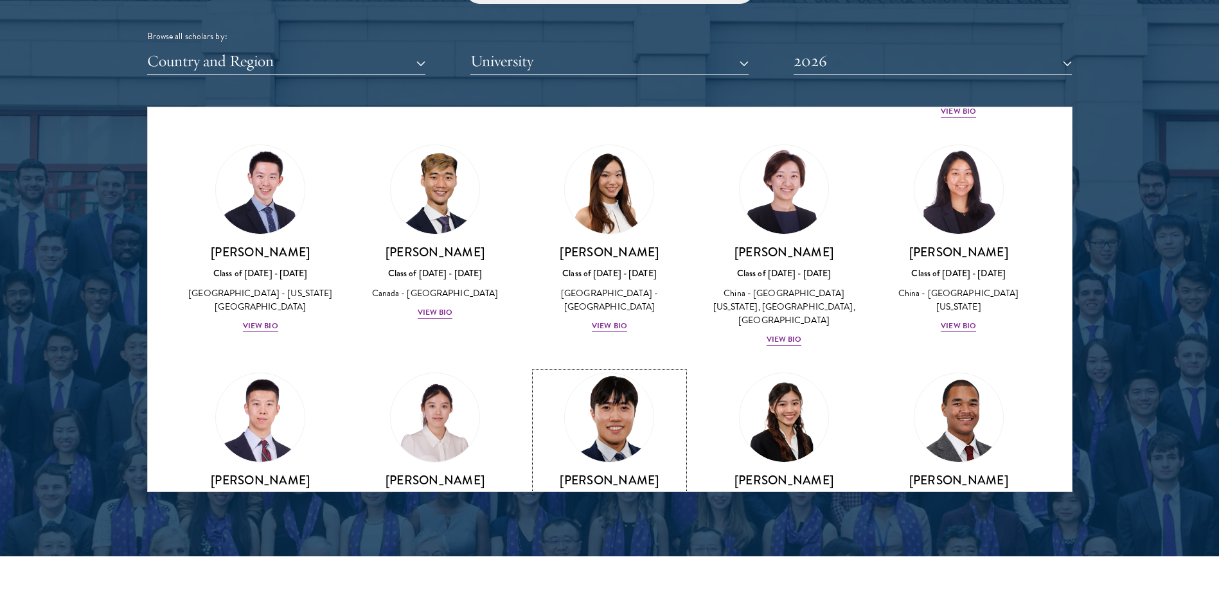
click at [612, 535] on div "View Bio" at bounding box center [609, 541] width 35 height 12
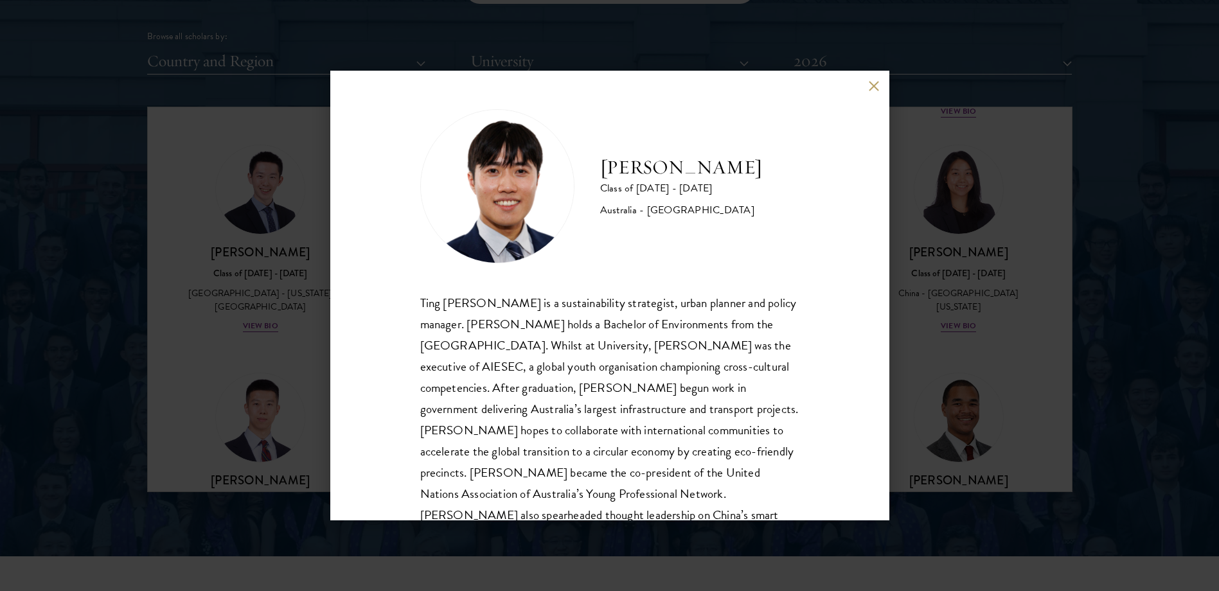
scroll to position [44, 0]
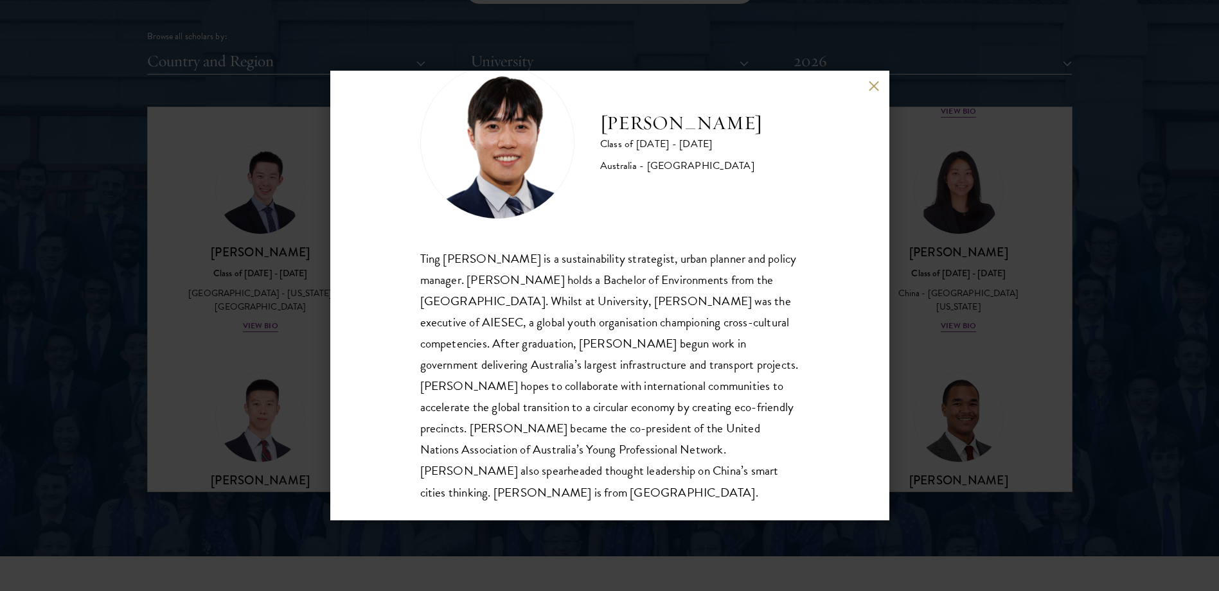
click at [1002, 404] on div "[PERSON_NAME] Class of [DATE] - [DATE] [GEOGRAPHIC_DATA] - [GEOGRAPHIC_DATA] Ti…" at bounding box center [609, 295] width 1219 height 591
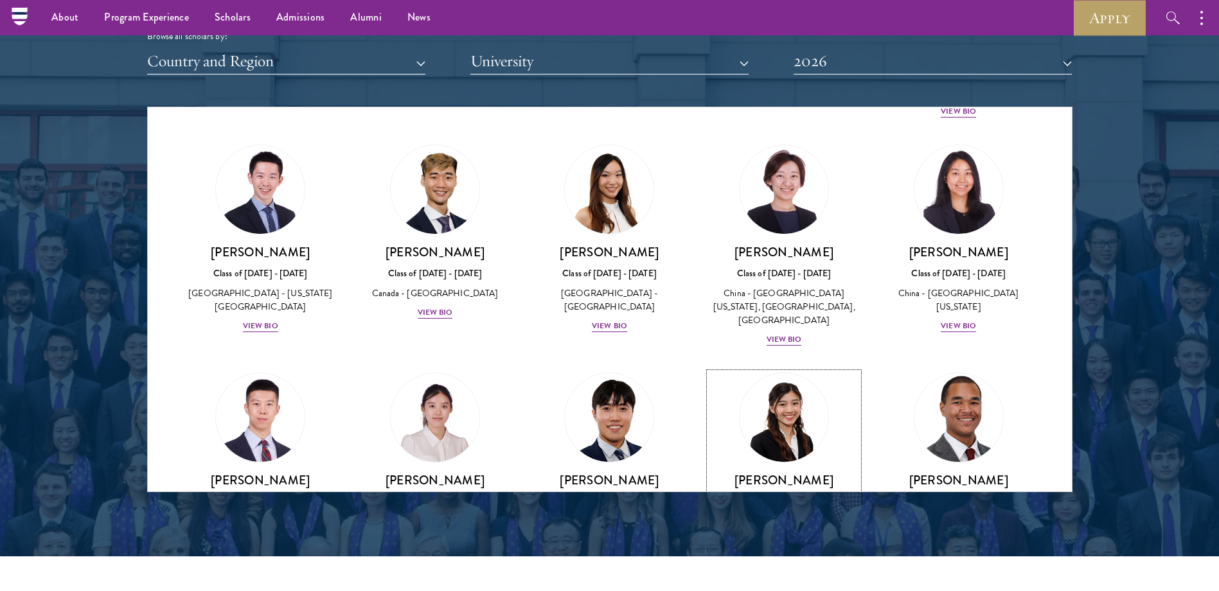
scroll to position [3579, 0]
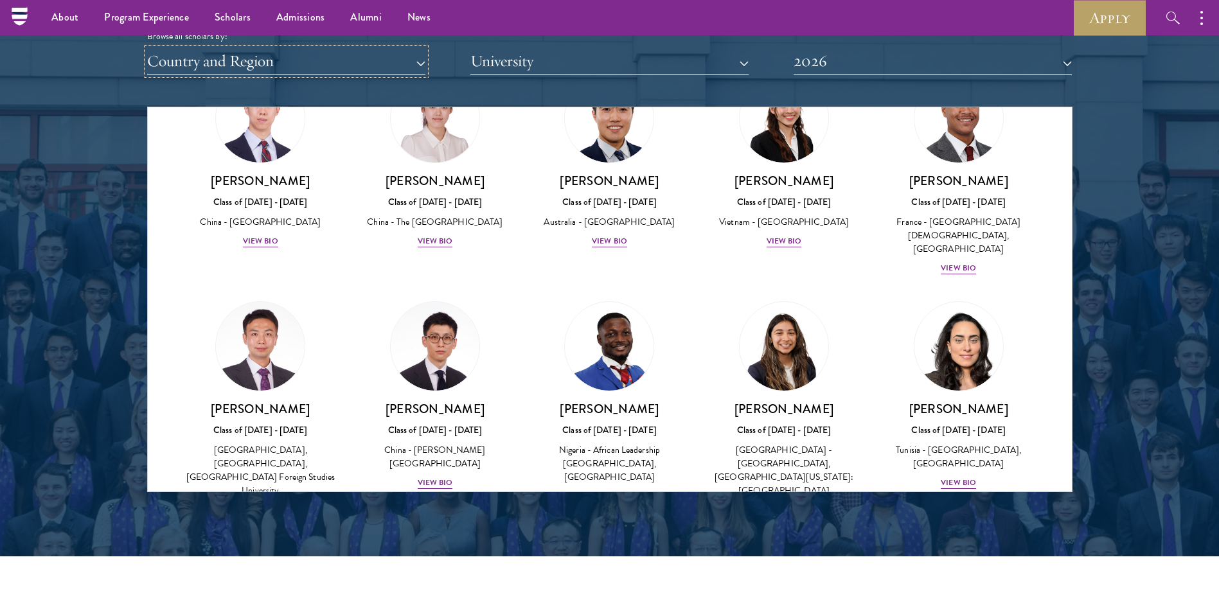
click at [368, 62] on button "Country and Region" at bounding box center [286, 61] width 278 height 26
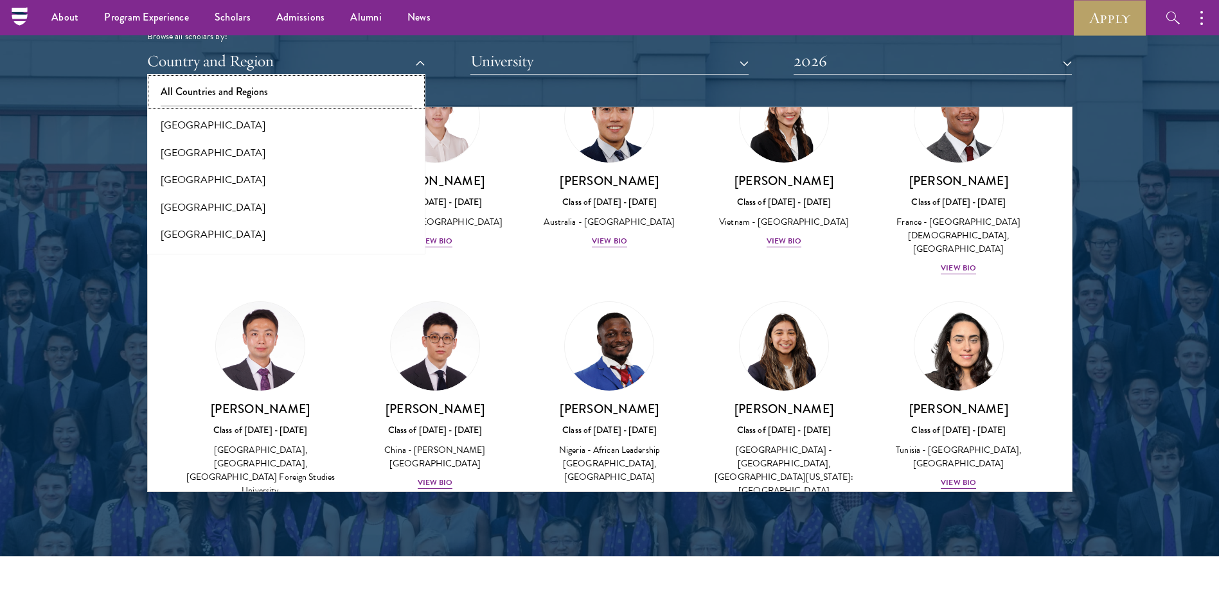
click at [289, 85] on button "All Countries and Regions" at bounding box center [286, 91] width 271 height 27
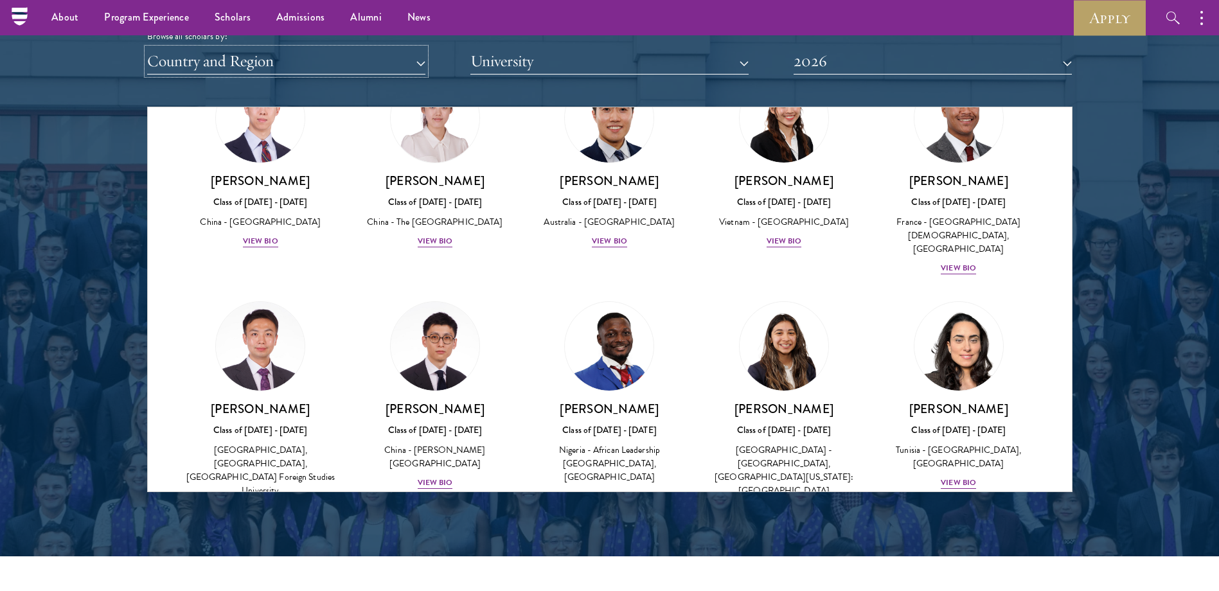
click at [309, 60] on button "Country and Region" at bounding box center [286, 61] width 278 height 26
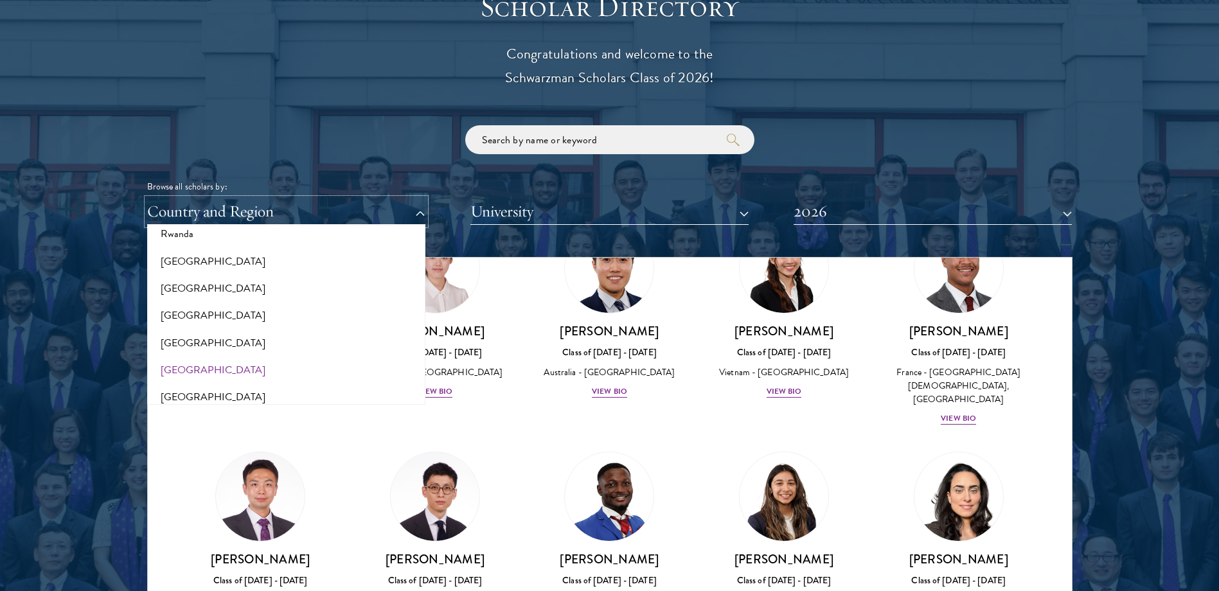
scroll to position [2096, 0]
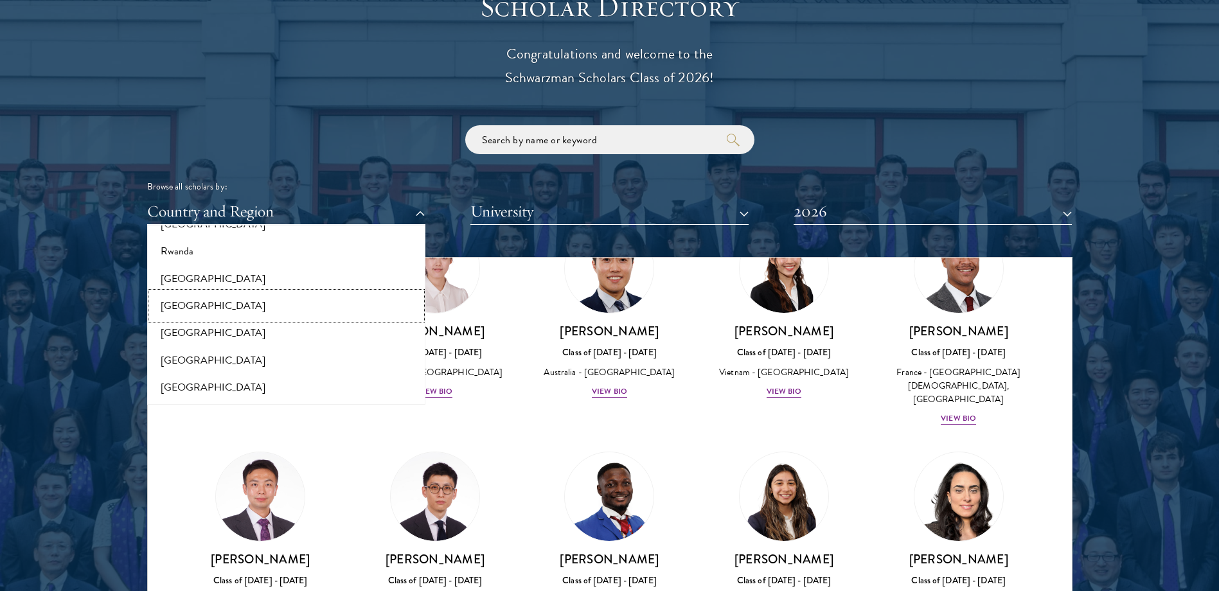
click at [206, 301] on button "[GEOGRAPHIC_DATA]" at bounding box center [286, 305] width 271 height 27
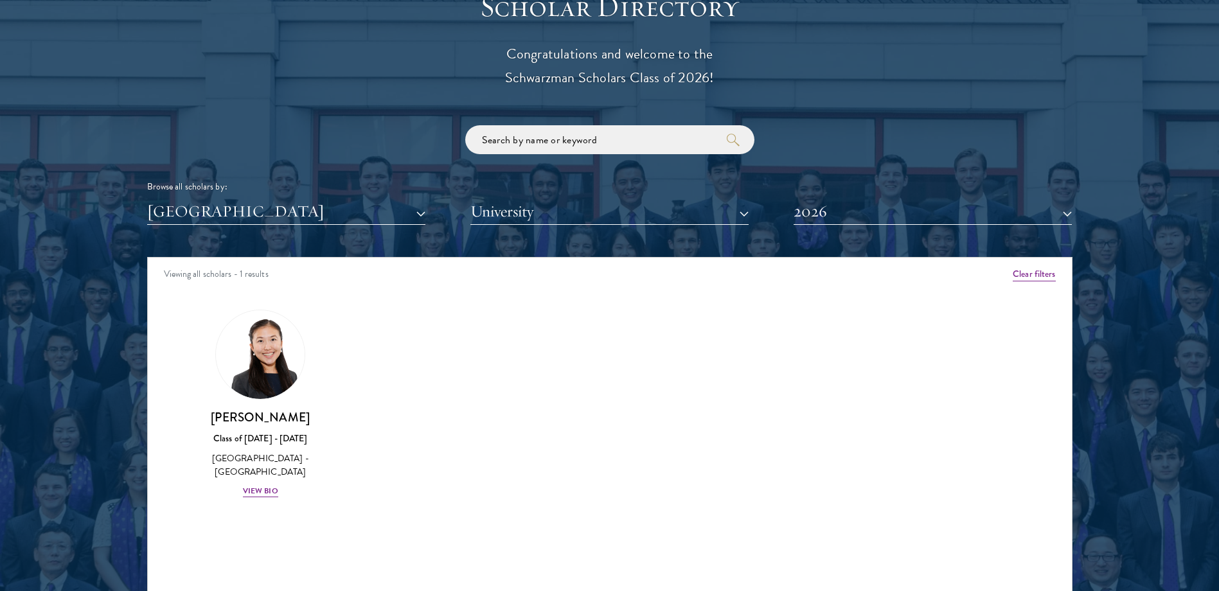
scroll to position [1600, 0]
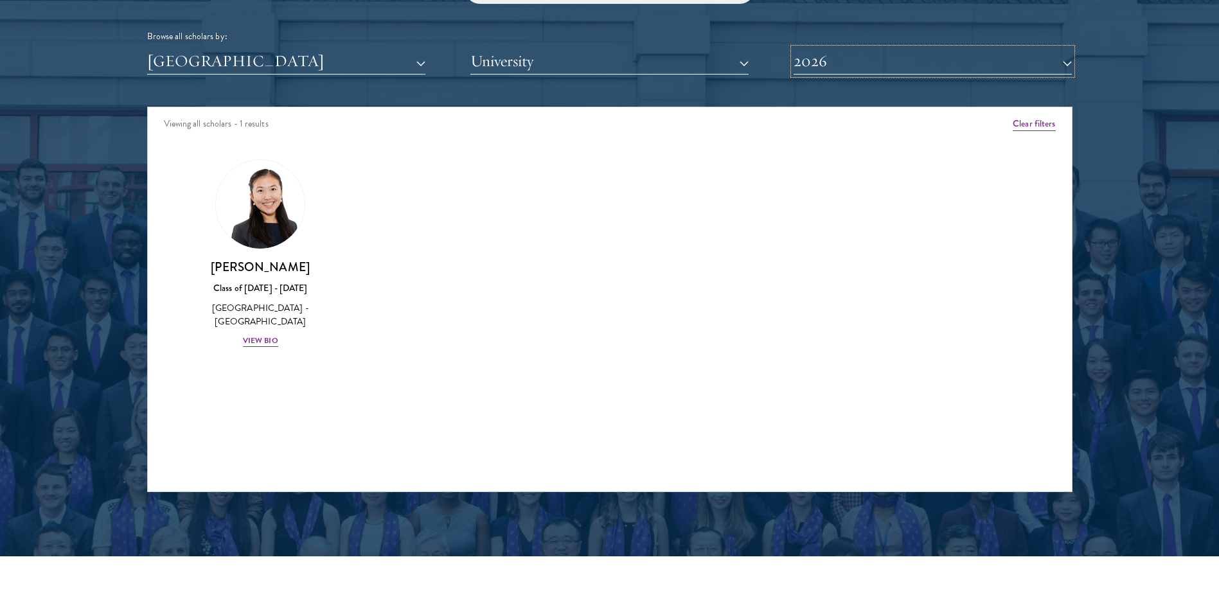
click at [817, 65] on button "2026" at bounding box center [933, 61] width 278 height 26
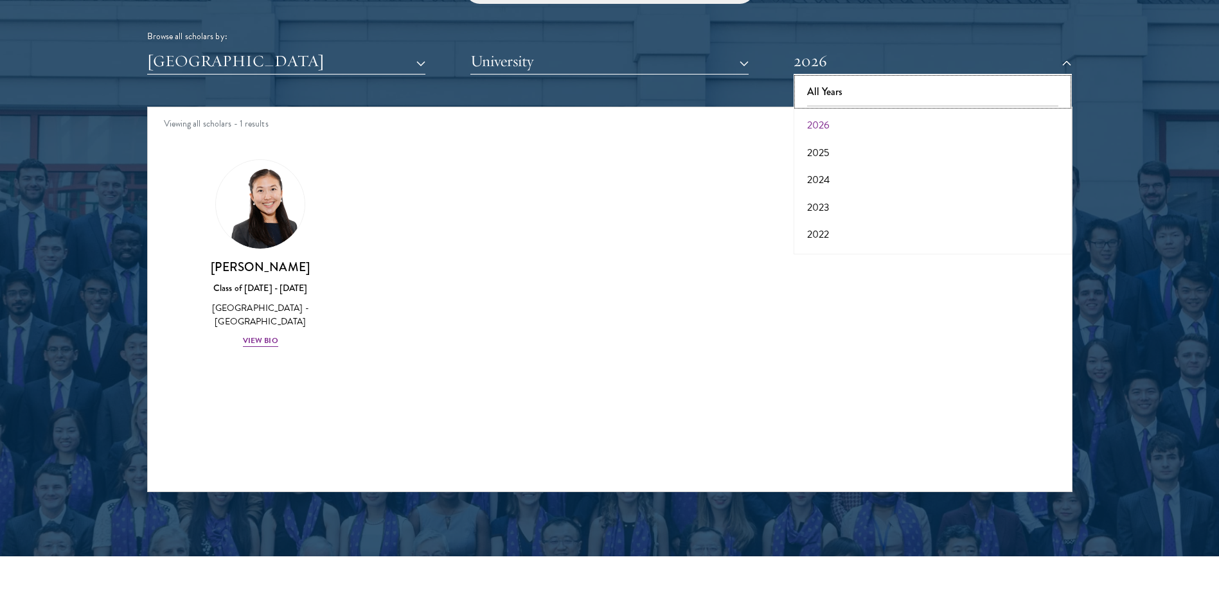
click at [822, 93] on button "All Years" at bounding box center [933, 91] width 271 height 27
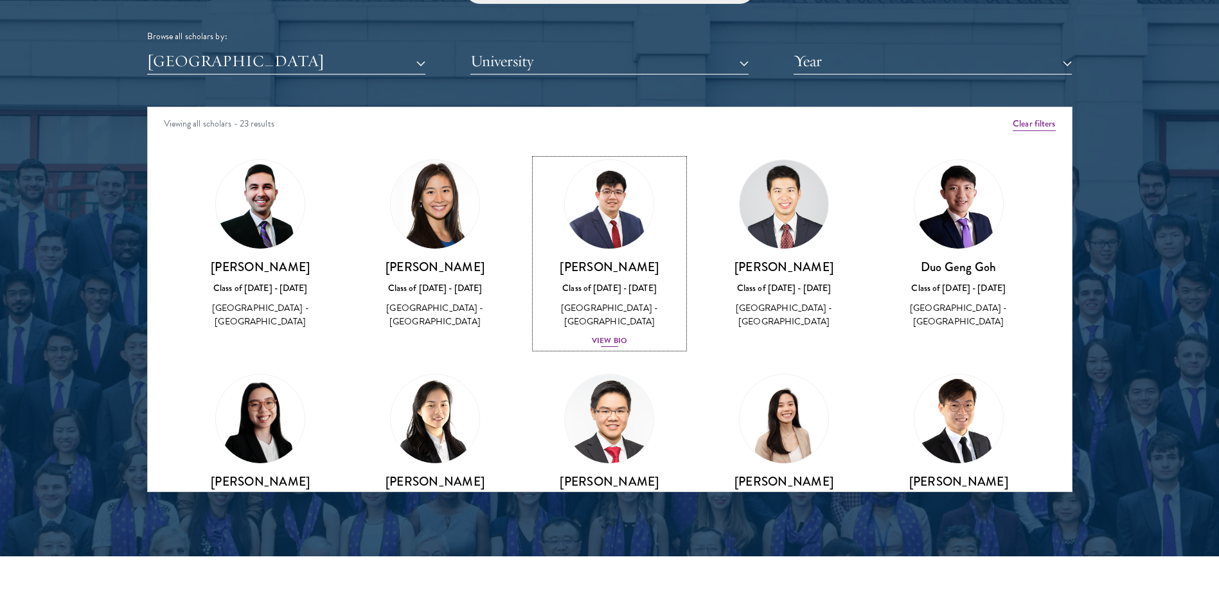
click at [605, 339] on div "View Bio" at bounding box center [609, 341] width 35 height 12
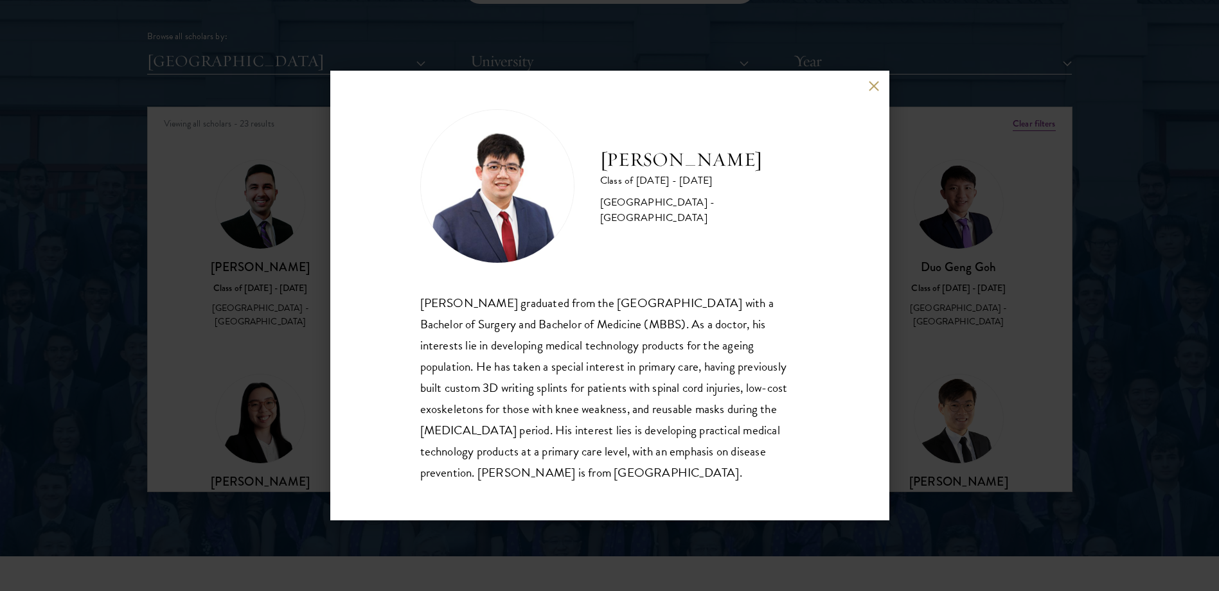
click at [1012, 355] on div "[PERSON_NAME] Class of [DATE] - [DATE] [GEOGRAPHIC_DATA] - [GEOGRAPHIC_DATA] [P…" at bounding box center [609, 295] width 1219 height 591
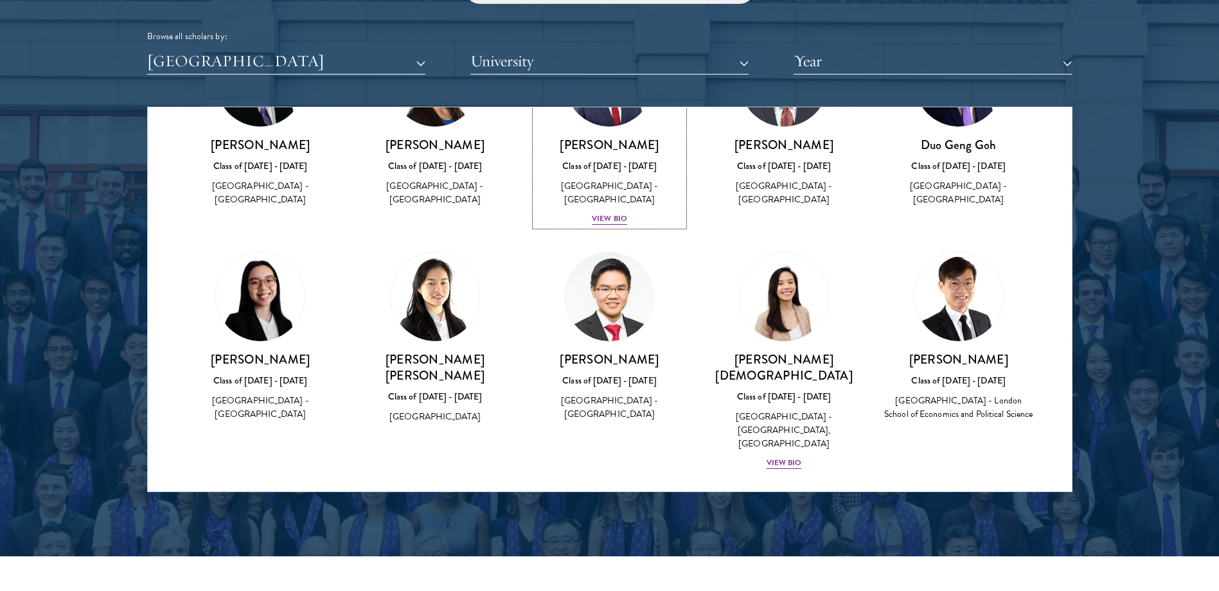
scroll to position [150, 0]
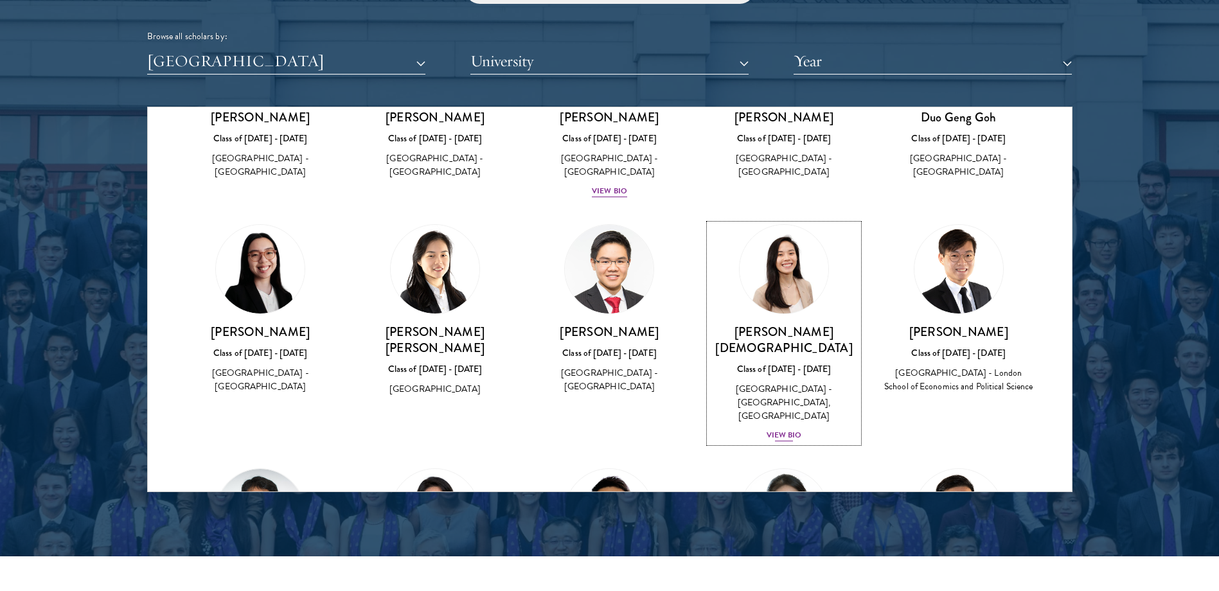
click at [786, 429] on div "View Bio" at bounding box center [784, 435] width 35 height 12
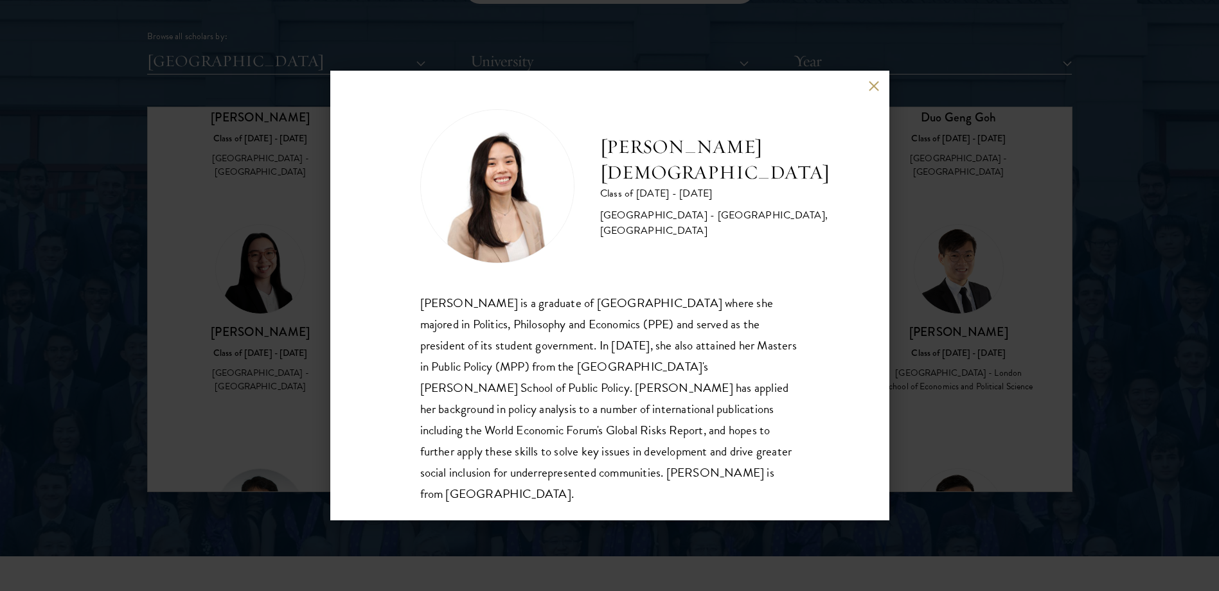
click at [1023, 293] on div "[PERSON_NAME] Class of [DATE] - [DATE] [GEOGRAPHIC_DATA] - [GEOGRAPHIC_DATA], […" at bounding box center [609, 295] width 1219 height 591
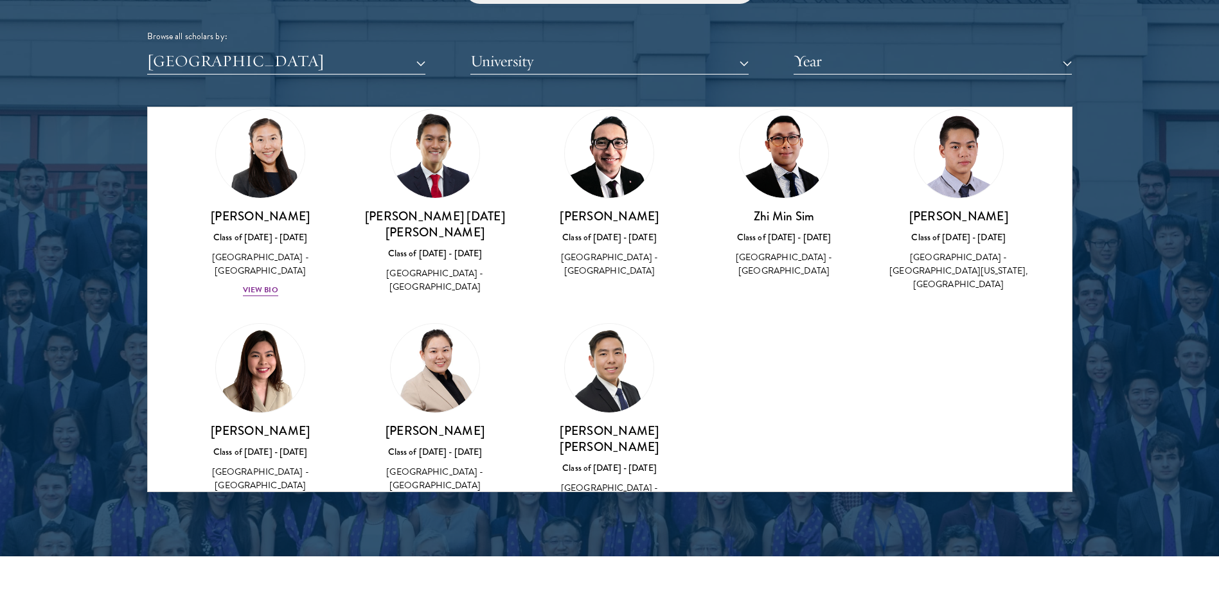
scroll to position [1750, 0]
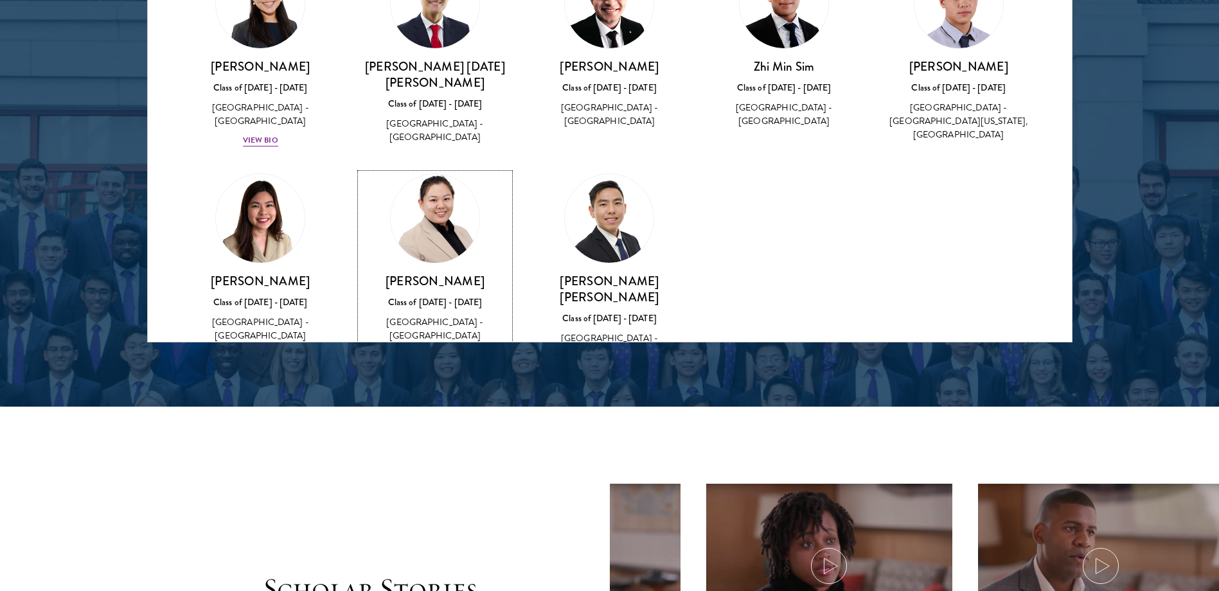
click at [448, 349] on div "View Bio" at bounding box center [435, 355] width 35 height 12
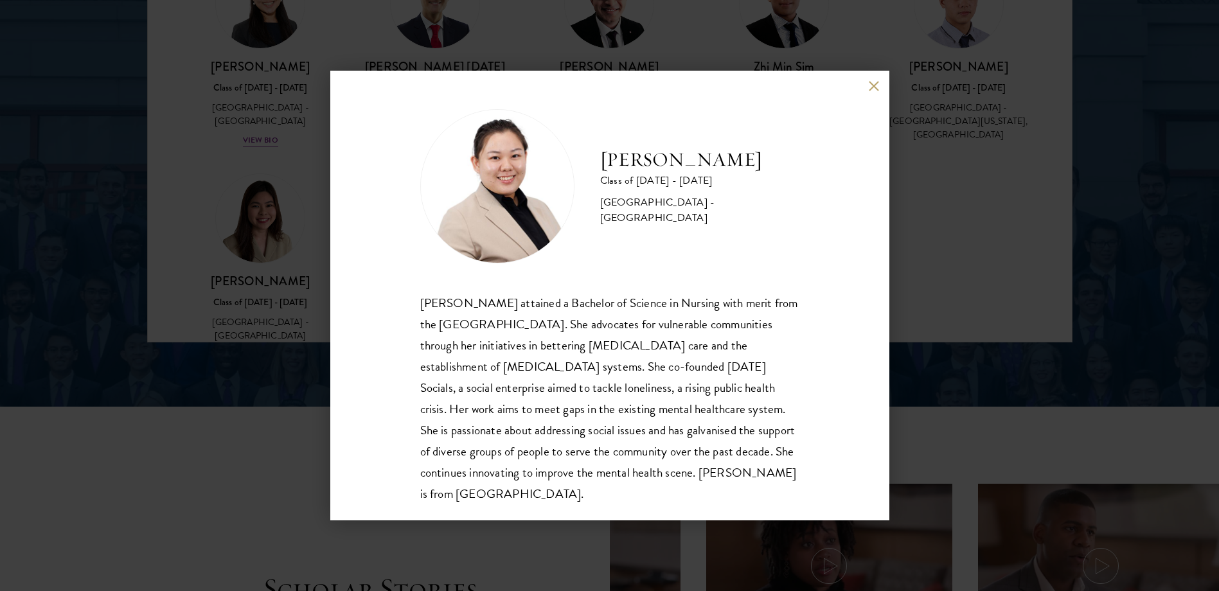
scroll to position [1, 0]
click at [876, 87] on button at bounding box center [874, 85] width 11 height 11
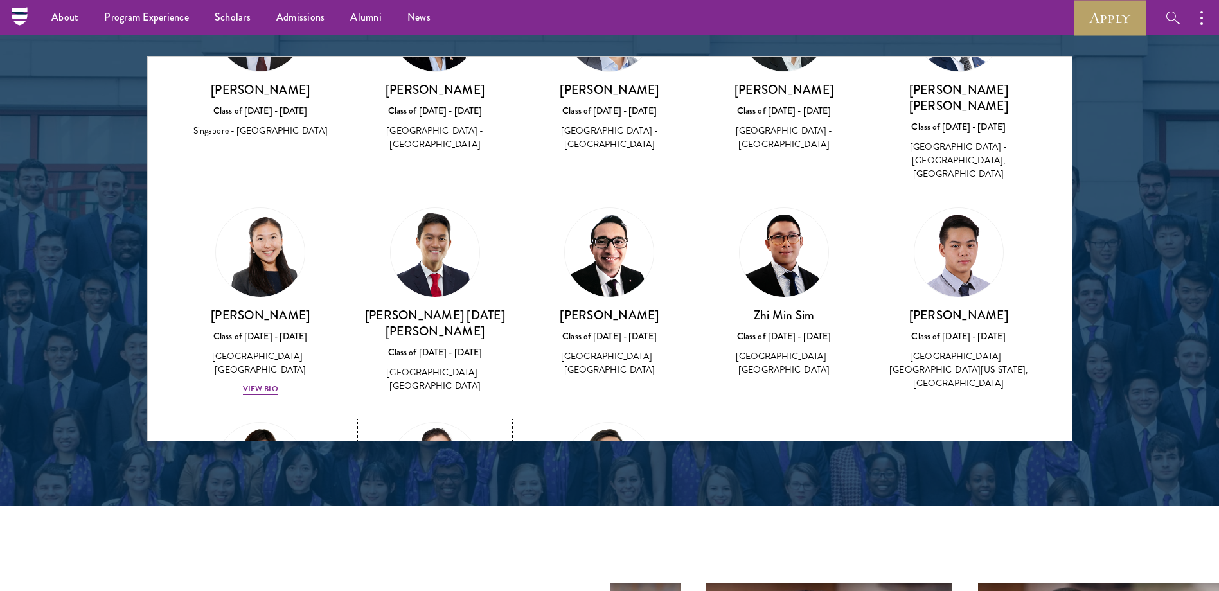
scroll to position [1600, 0]
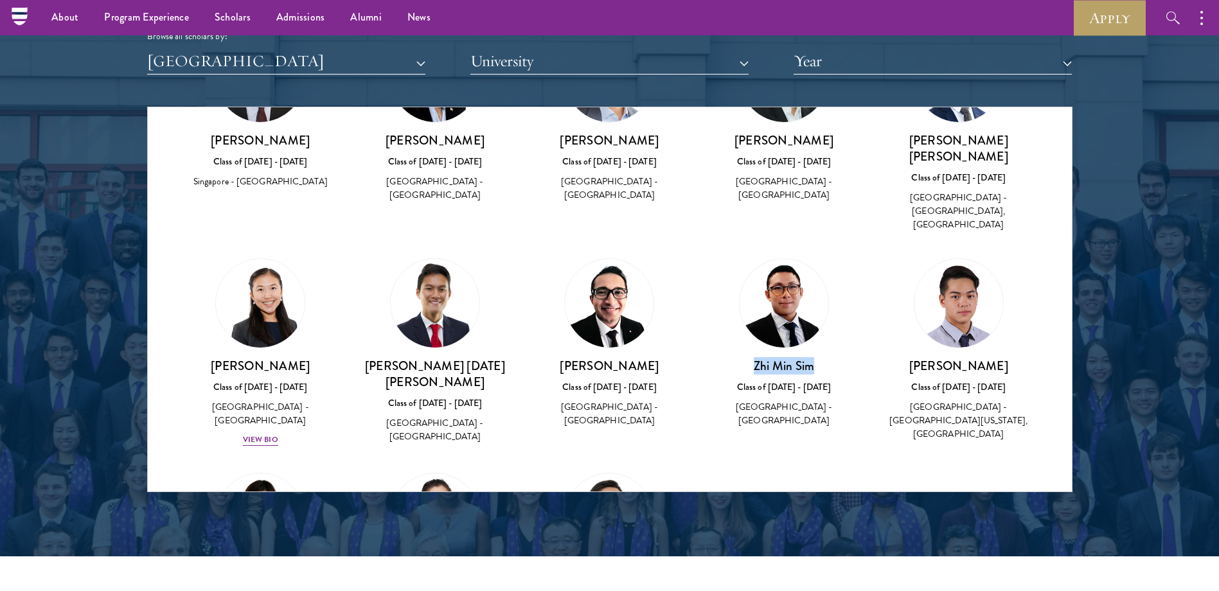
drag, startPoint x: 745, startPoint y: 309, endPoint x: 814, endPoint y: 309, distance: 69.4
click at [814, 358] on h3 "Zhi Min Sim" at bounding box center [784, 366] width 149 height 16
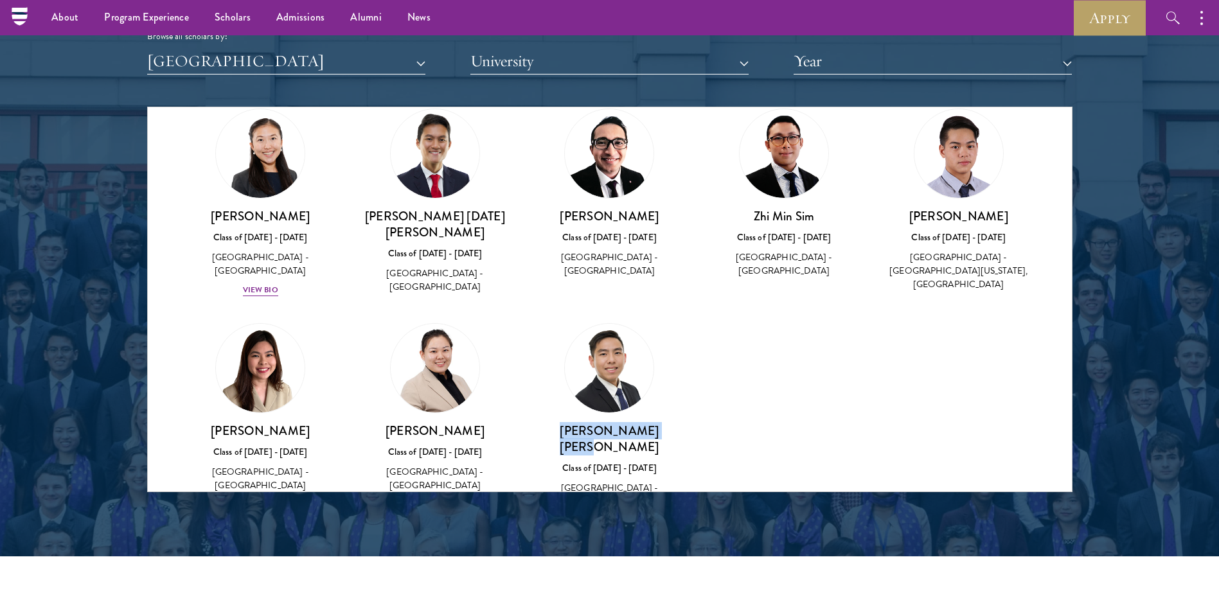
drag, startPoint x: 555, startPoint y: 372, endPoint x: 657, endPoint y: 376, distance: 102.3
click at [657, 423] on h3 "[PERSON_NAME] [PERSON_NAME]" at bounding box center [609, 439] width 149 height 32
drag, startPoint x: 224, startPoint y: 369, endPoint x: 312, endPoint y: 372, distance: 88.1
click at [312, 423] on h3 "[PERSON_NAME]" at bounding box center [260, 431] width 149 height 16
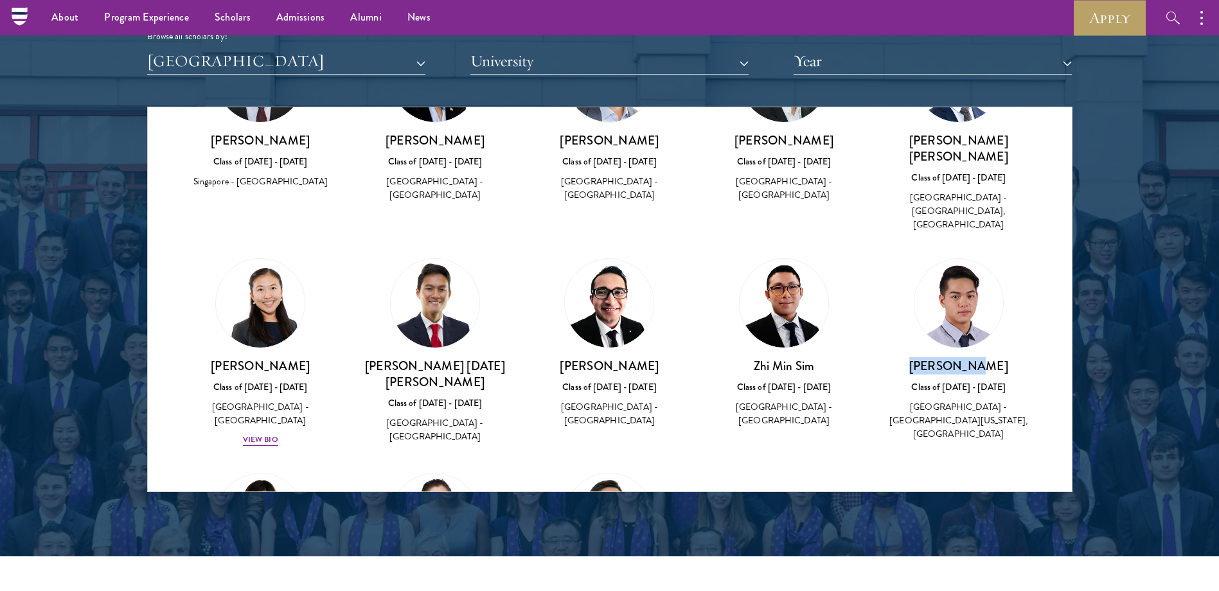
drag, startPoint x: 922, startPoint y: 305, endPoint x: 982, endPoint y: 305, distance: 59.1
click at [982, 358] on h3 "[PERSON_NAME]" at bounding box center [959, 366] width 149 height 16
drag, startPoint x: 535, startPoint y: 305, endPoint x: 678, endPoint y: 311, distance: 142.9
click at [678, 358] on h3 "[PERSON_NAME]" at bounding box center [609, 366] width 149 height 16
drag, startPoint x: 363, startPoint y: 305, endPoint x: 508, endPoint y: 306, distance: 145.3
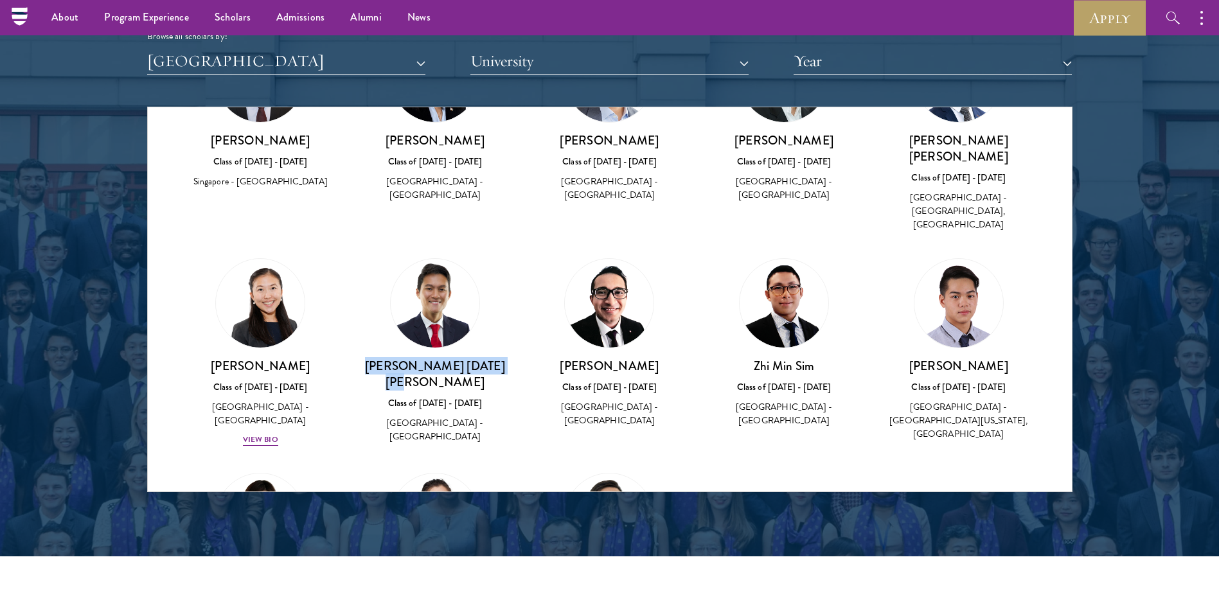
click at [508, 306] on div "[PERSON_NAME] [DATE][PERSON_NAME] Class of [DATE] - [DATE] [GEOGRAPHIC_DATA] - …" at bounding box center [435, 352] width 175 height 212
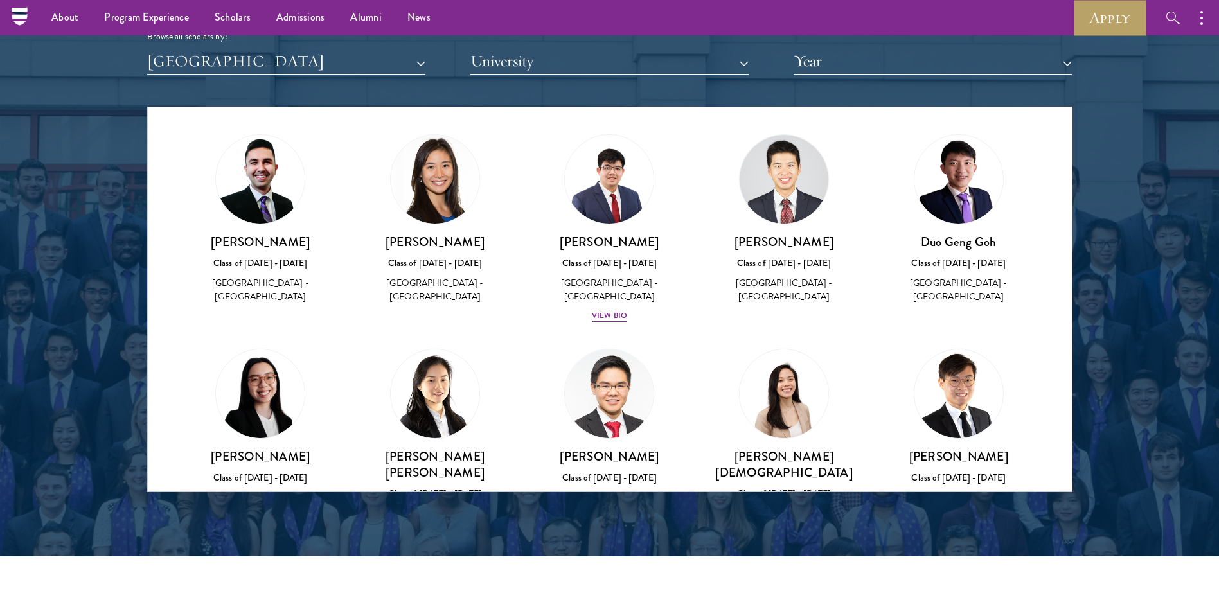
scroll to position [0, 0]
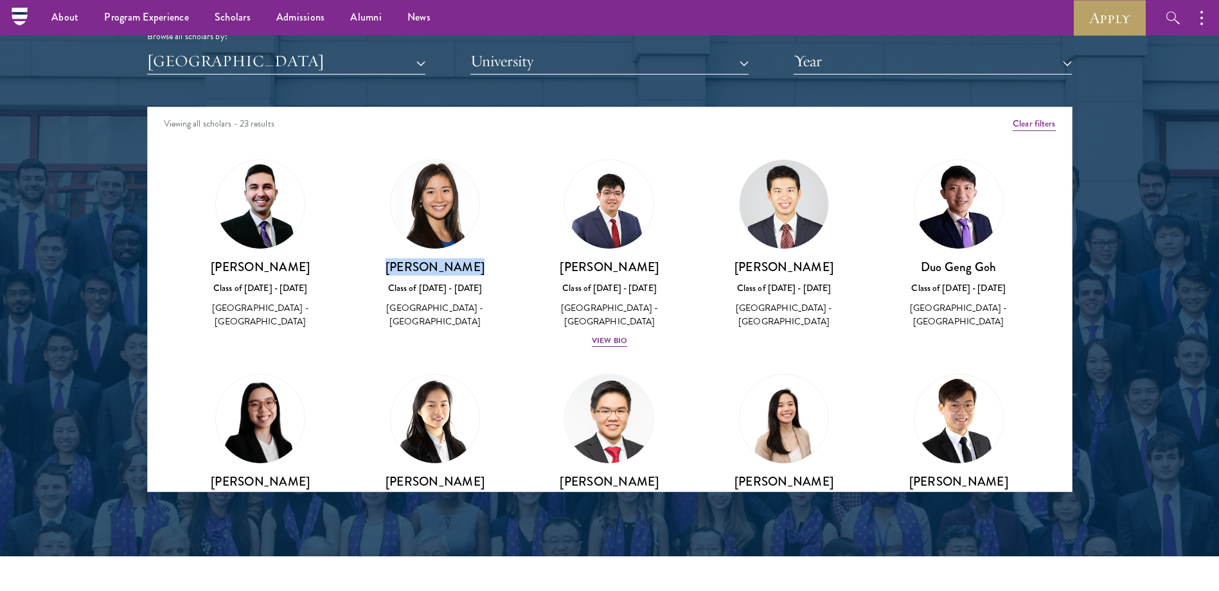
drag, startPoint x: 394, startPoint y: 264, endPoint x: 475, endPoint y: 267, distance: 81.1
click at [475, 267] on h3 "[PERSON_NAME]" at bounding box center [435, 267] width 149 height 16
drag, startPoint x: 215, startPoint y: 266, endPoint x: 301, endPoint y: 268, distance: 85.5
click at [301, 268] on h3 "[PERSON_NAME]" at bounding box center [260, 267] width 149 height 16
